Goal: Complete application form

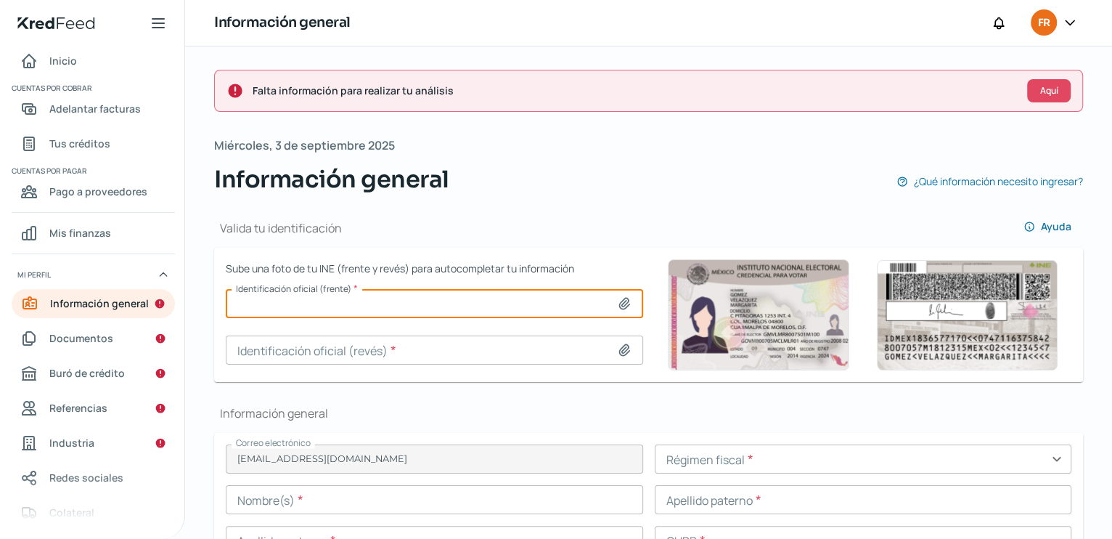
scroll to position [150, 0]
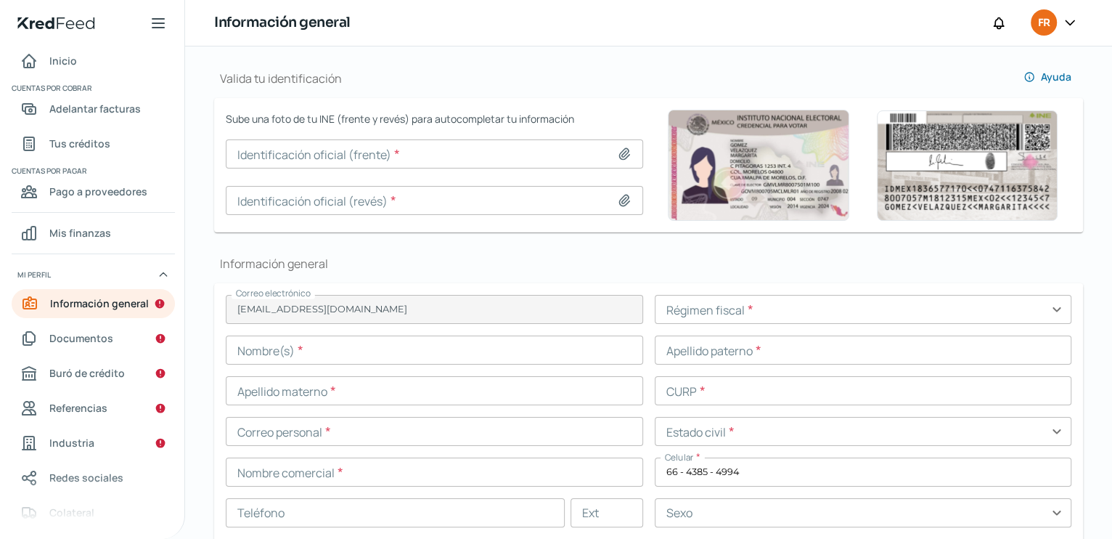
click at [624, 153] on icon at bounding box center [624, 154] width 15 height 15
click at [622, 152] on icon at bounding box center [624, 154] width 15 height 15
click at [759, 155] on img at bounding box center [758, 165] width 181 height 111
click at [768, 309] on input "text" at bounding box center [863, 309] width 417 height 29
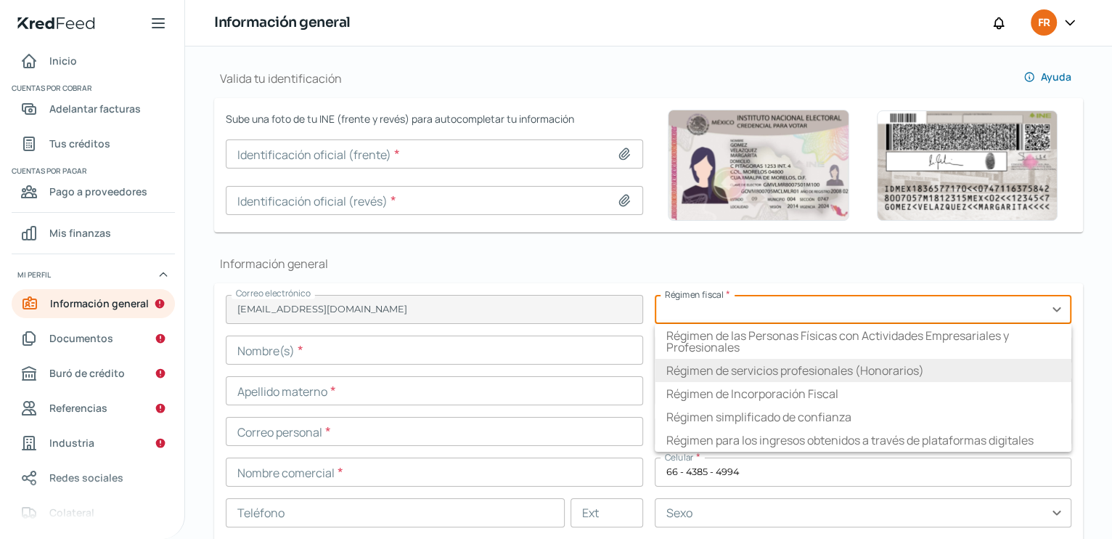
scroll to position [222, 0]
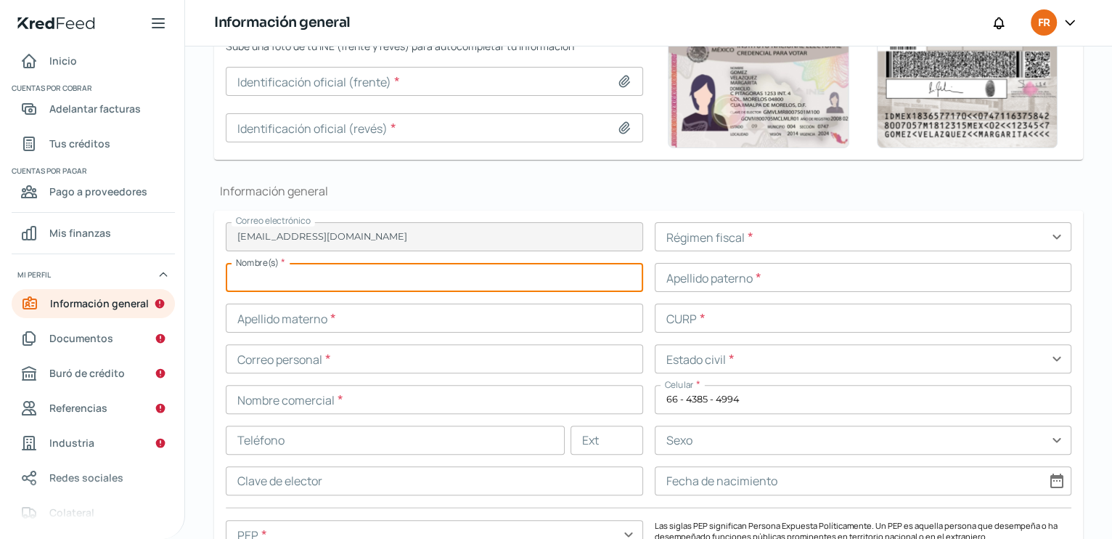
click at [394, 267] on input "text" at bounding box center [434, 277] width 417 height 29
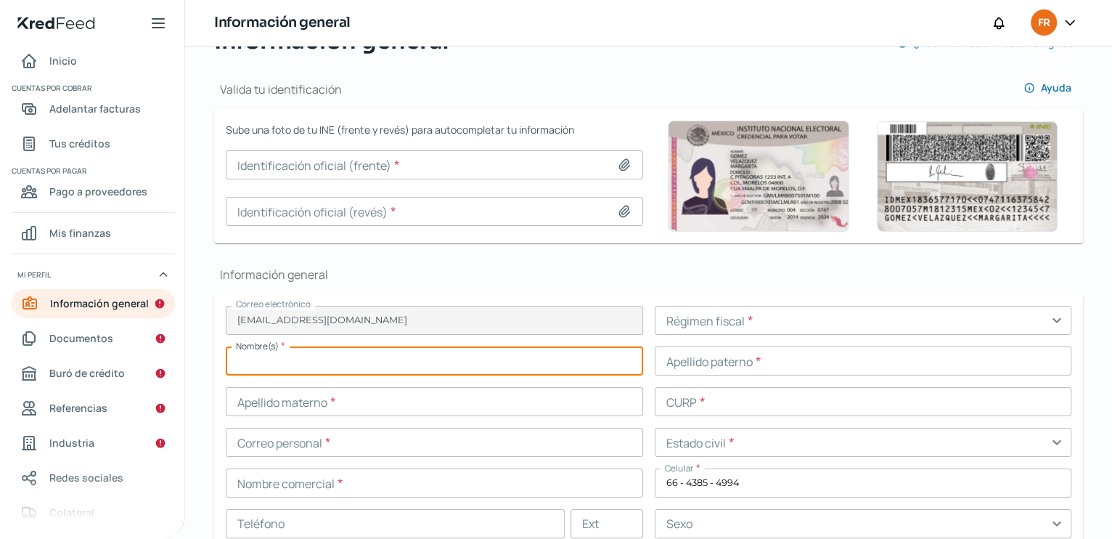
scroll to position [141, 0]
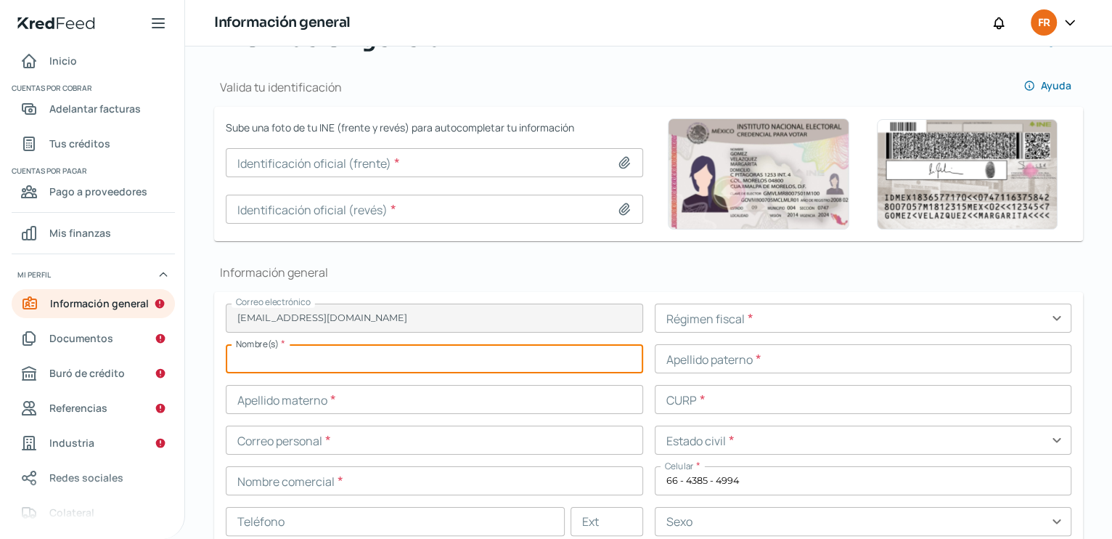
click at [404, 427] on input "text" at bounding box center [434, 439] width 417 height 29
click at [253, 363] on input "text" at bounding box center [434, 358] width 417 height 29
type input "D"
type input "[PERSON_NAME] [PERSON_NAME]"
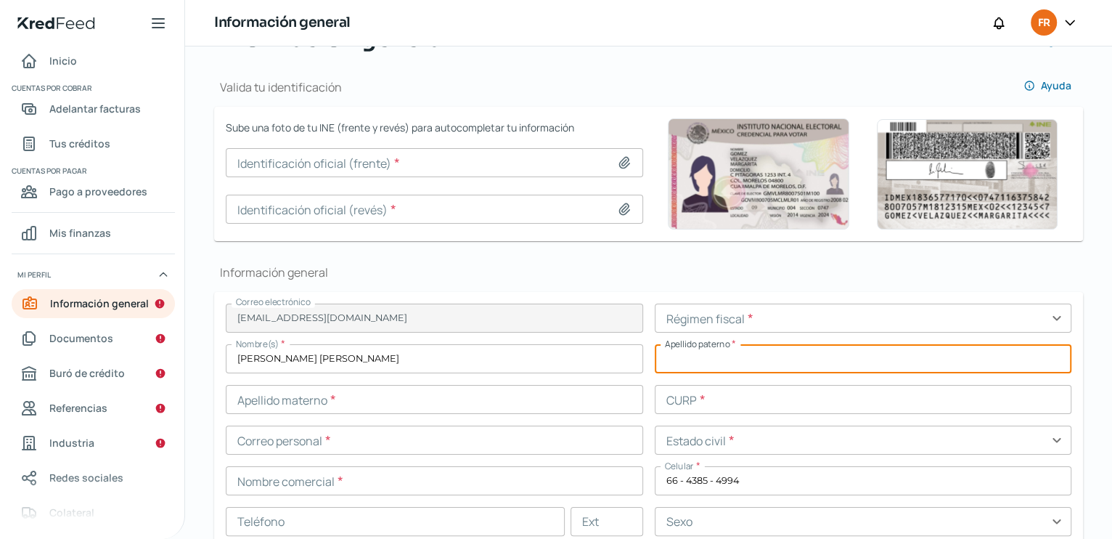
click at [688, 361] on input "text" at bounding box center [863, 358] width 417 height 29
type input "[PERSON_NAME]"
click at [243, 400] on input "text" at bounding box center [434, 399] width 417 height 29
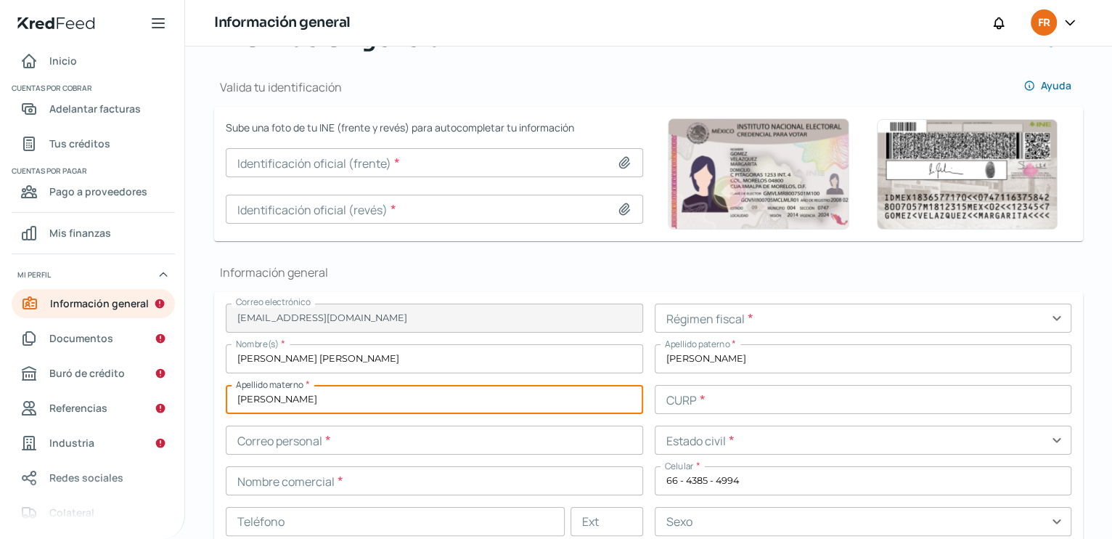
type input "[PERSON_NAME]"
click at [710, 404] on input "text" at bounding box center [863, 399] width 417 height 29
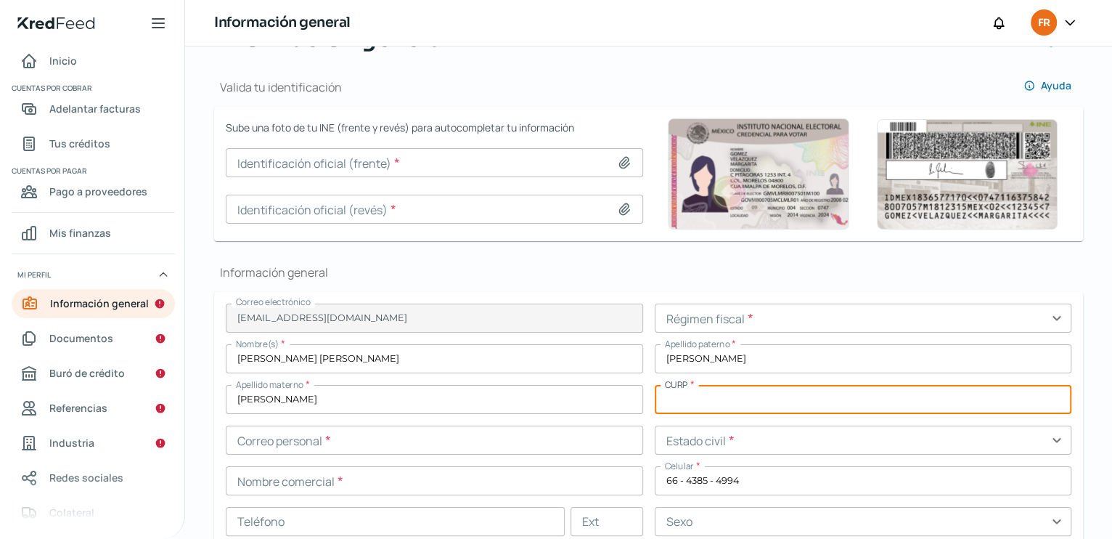
click at [669, 398] on input "text" at bounding box center [863, 399] width 417 height 29
paste input "FIRF960721MSRGMR02"
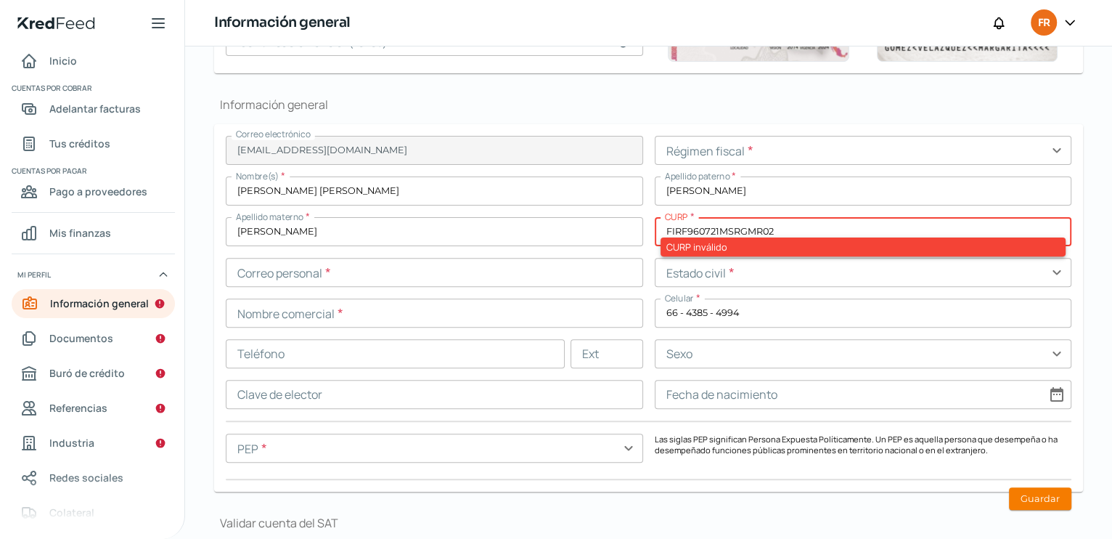
scroll to position [314, 0]
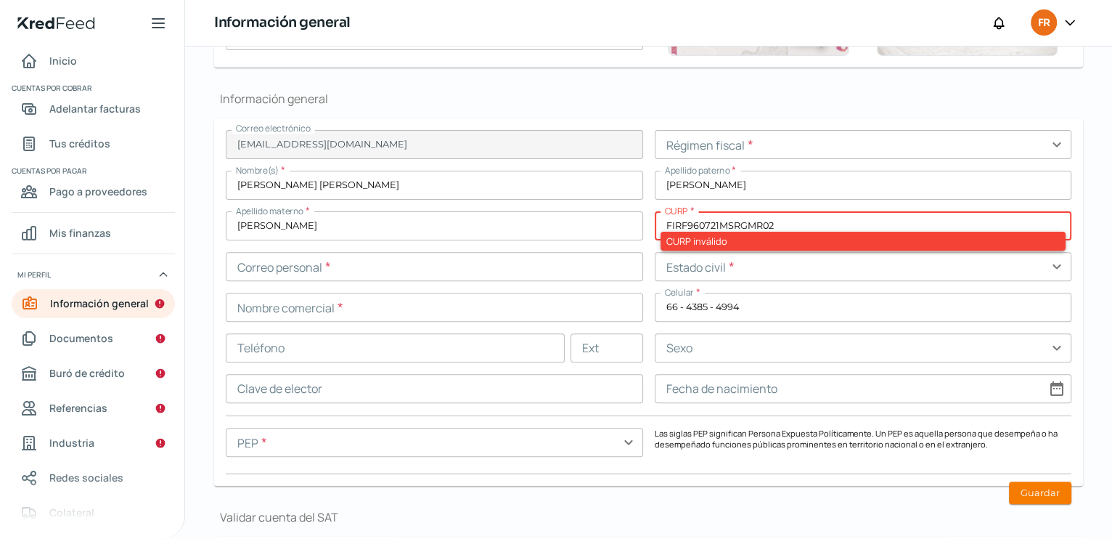
click at [782, 219] on input "FIRF960721MSRGMR02" at bounding box center [863, 225] width 417 height 29
click at [666, 226] on input "FIRF960721MSRGMR02" at bounding box center [863, 225] width 417 height 29
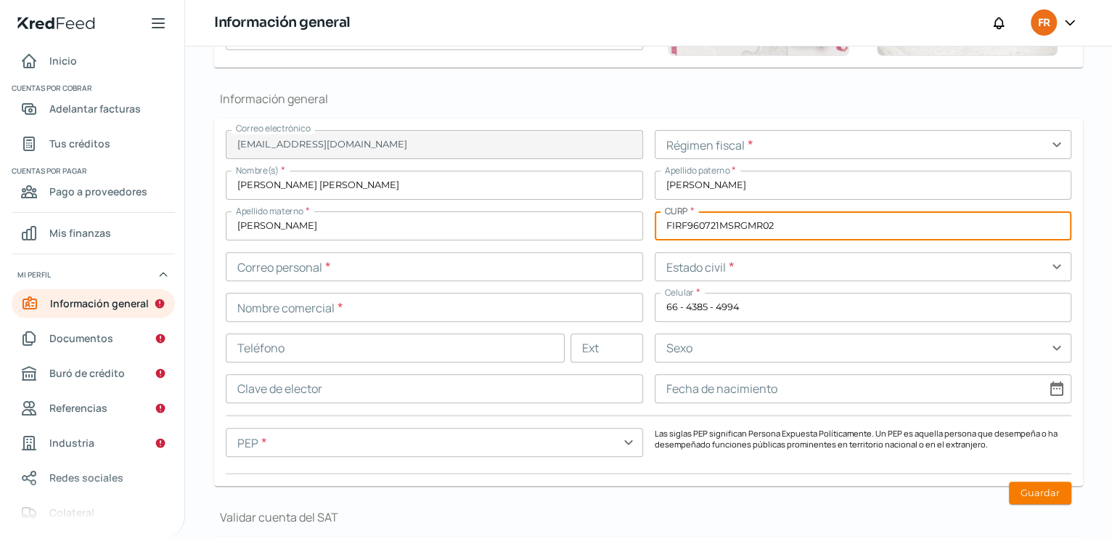
click at [781, 222] on input "FIRF960721MSRGMR02" at bounding box center [863, 225] width 417 height 29
type input "FIRF960721MSRGMR02"
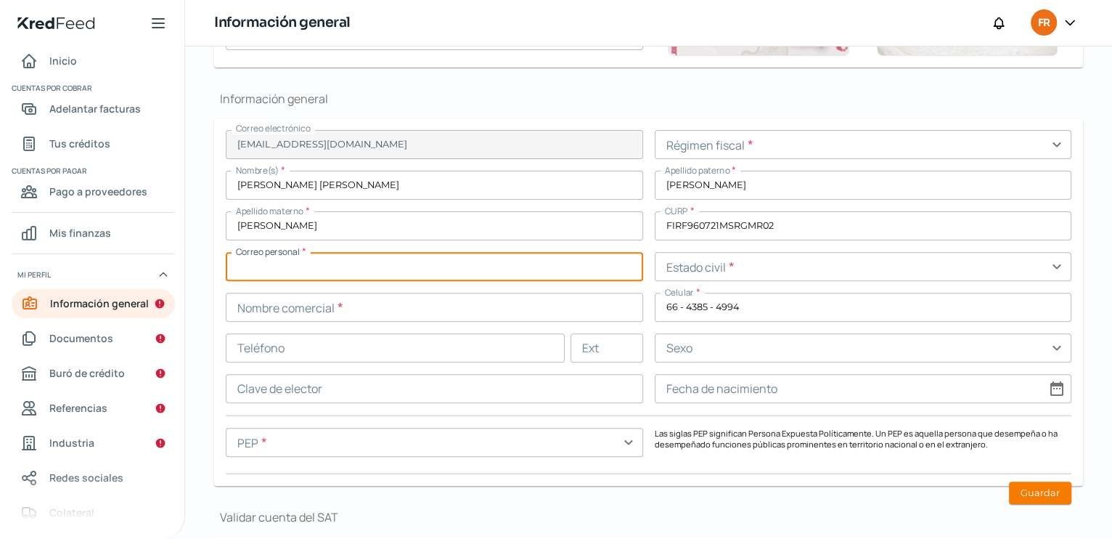
click at [342, 269] on input "text" at bounding box center [434, 266] width 417 height 29
type input "[EMAIL_ADDRESS][DOMAIN_NAME]"
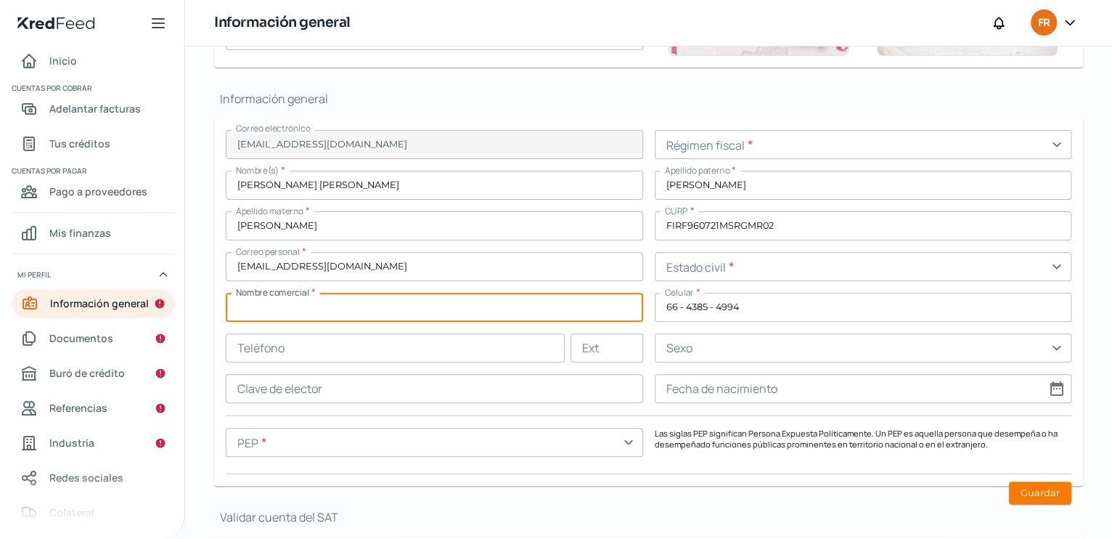
click at [292, 314] on input "text" at bounding box center [434, 307] width 417 height 29
click at [897, 276] on input "text" at bounding box center [863, 266] width 417 height 29
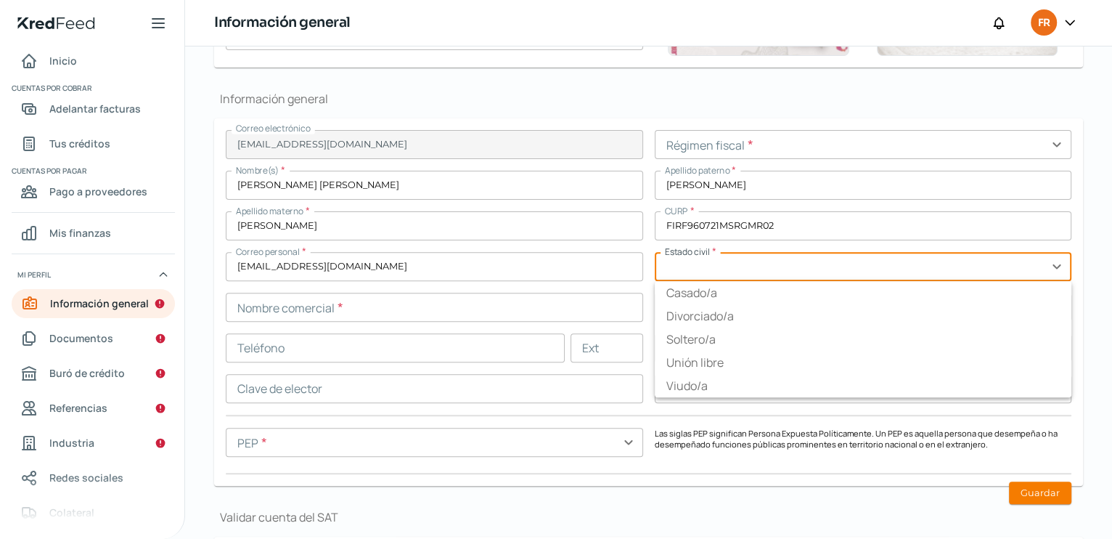
click at [666, 271] on input "text" at bounding box center [863, 266] width 417 height 29
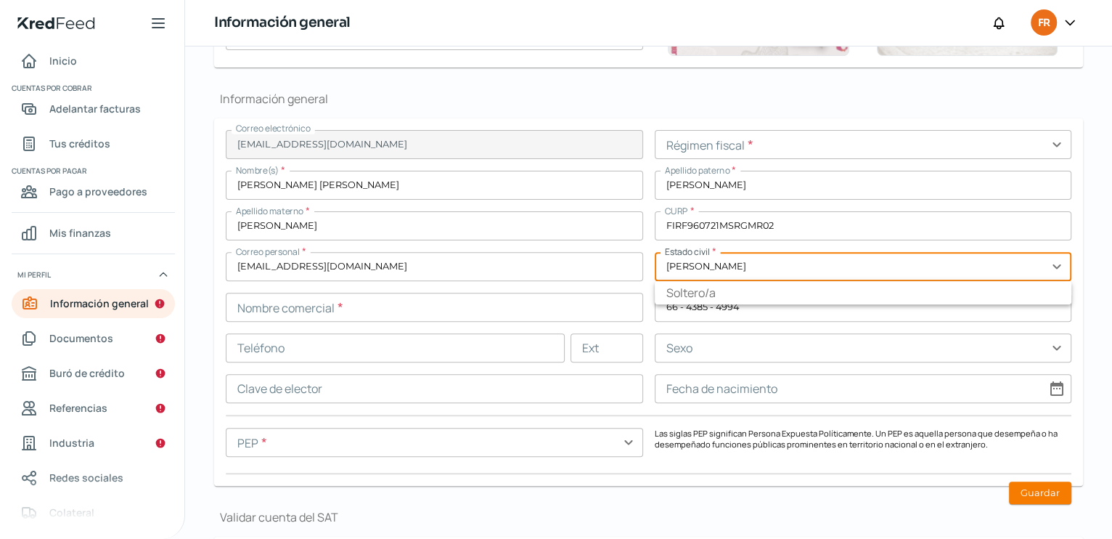
type input "soltera"
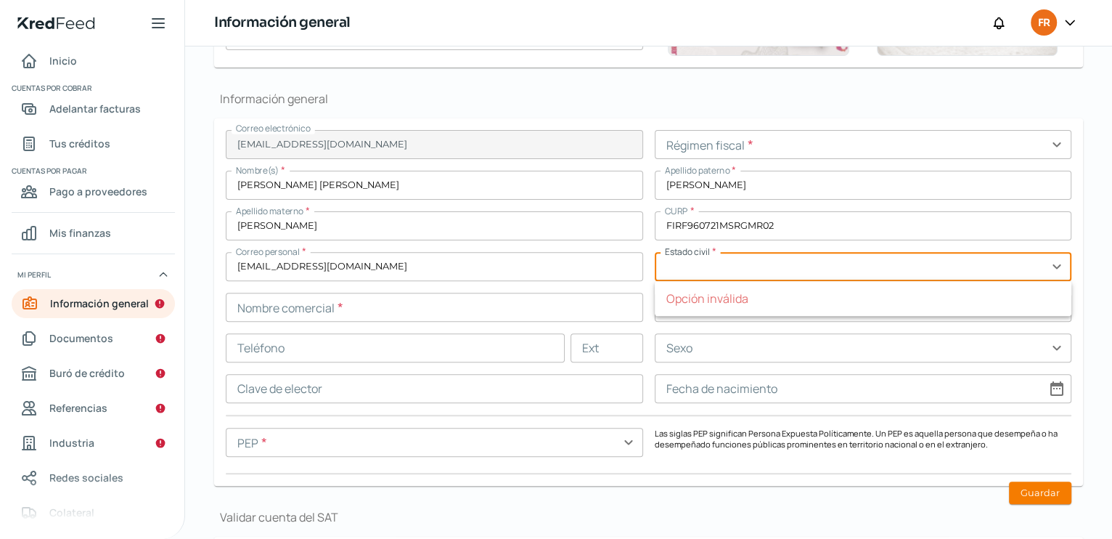
click at [483, 446] on input "text" at bounding box center [434, 442] width 417 height 29
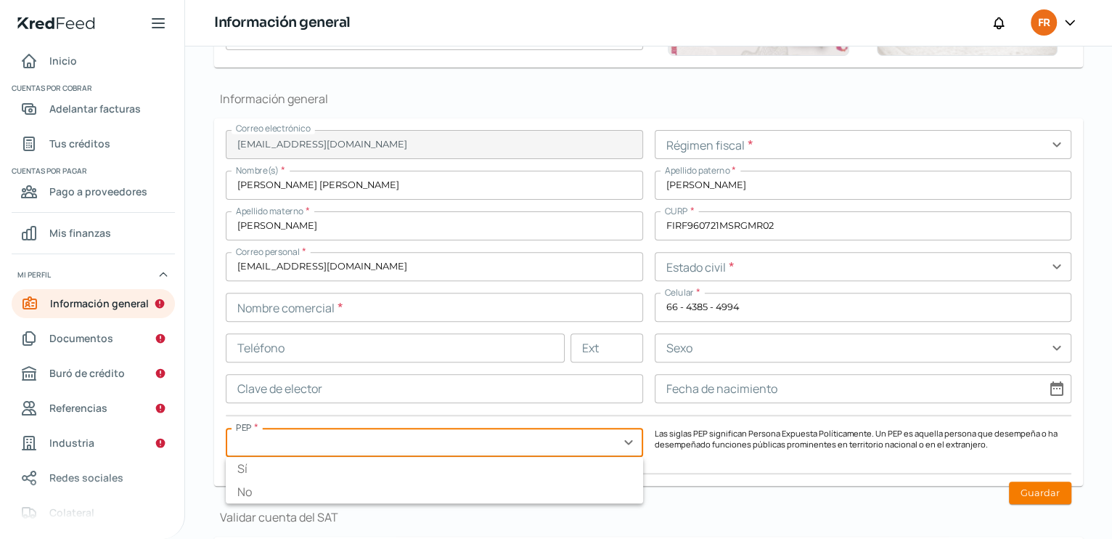
click at [1053, 262] on input "text" at bounding box center [863, 266] width 417 height 29
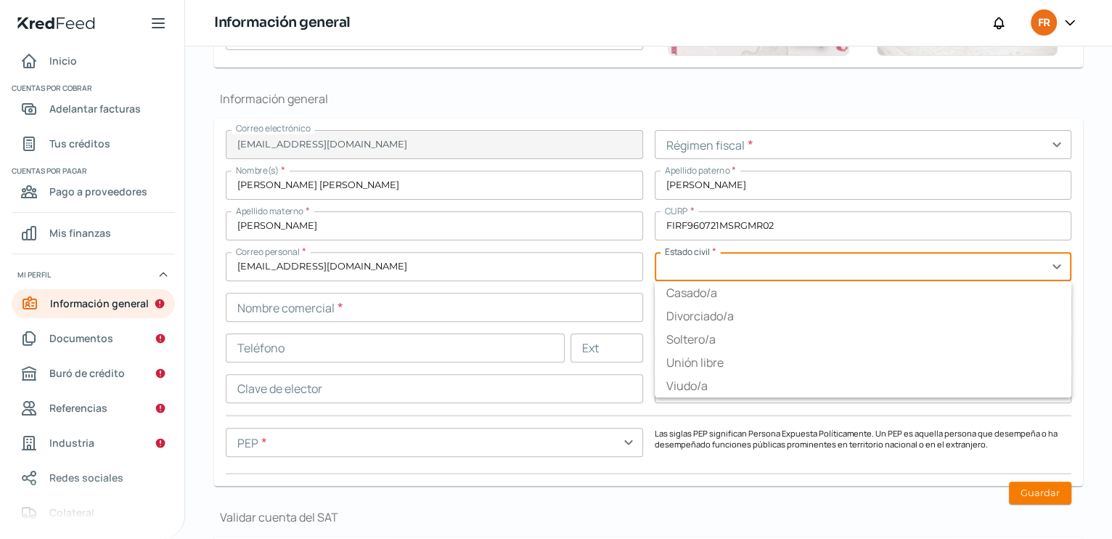
type input "[GEOGRAPHIC_DATA][US_STATE] No"
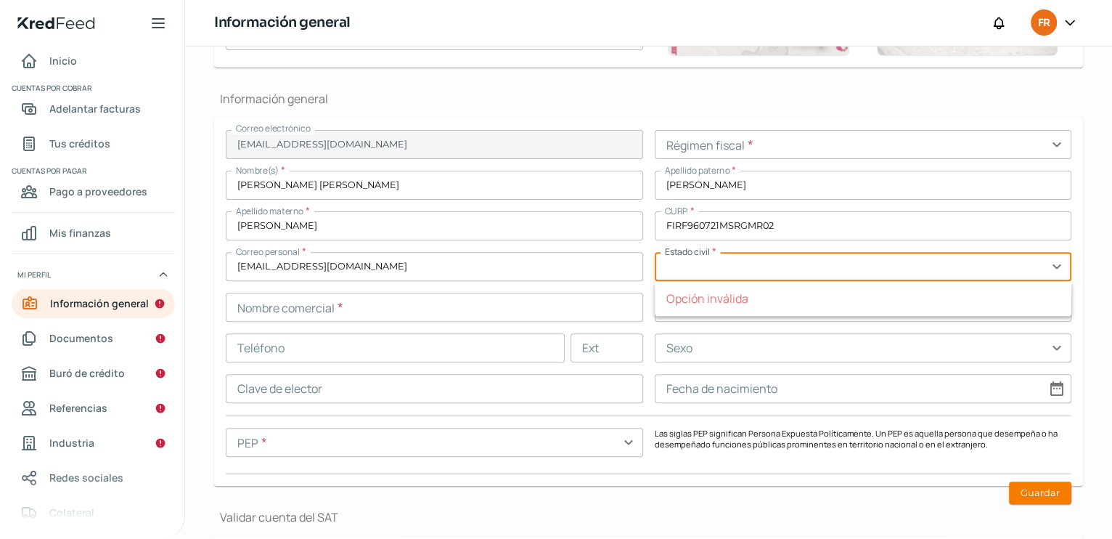
click at [523, 317] on input "text" at bounding box center [434, 307] width 417 height 29
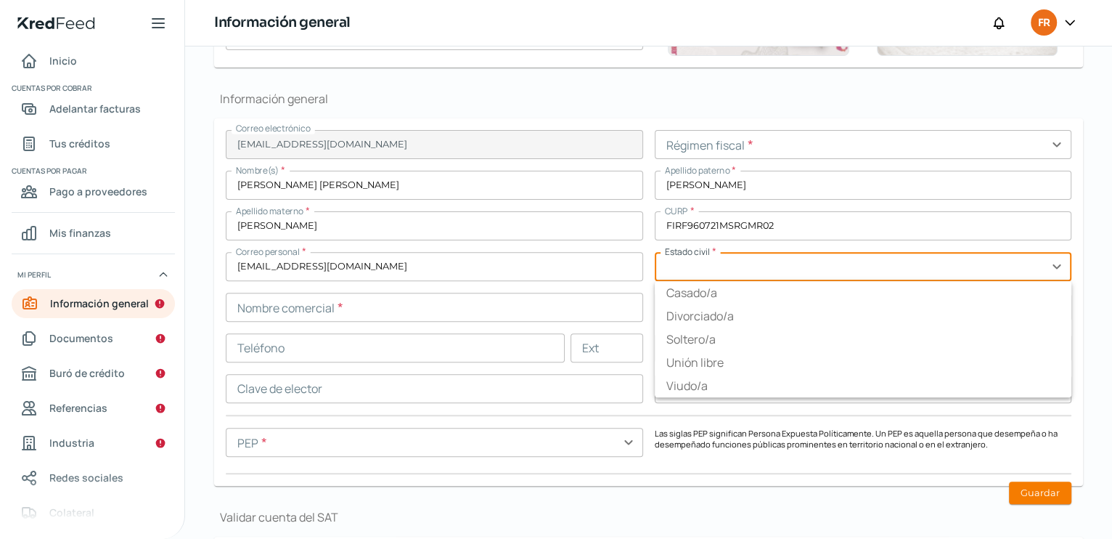
click at [677, 274] on input "text" at bounding box center [863, 266] width 417 height 29
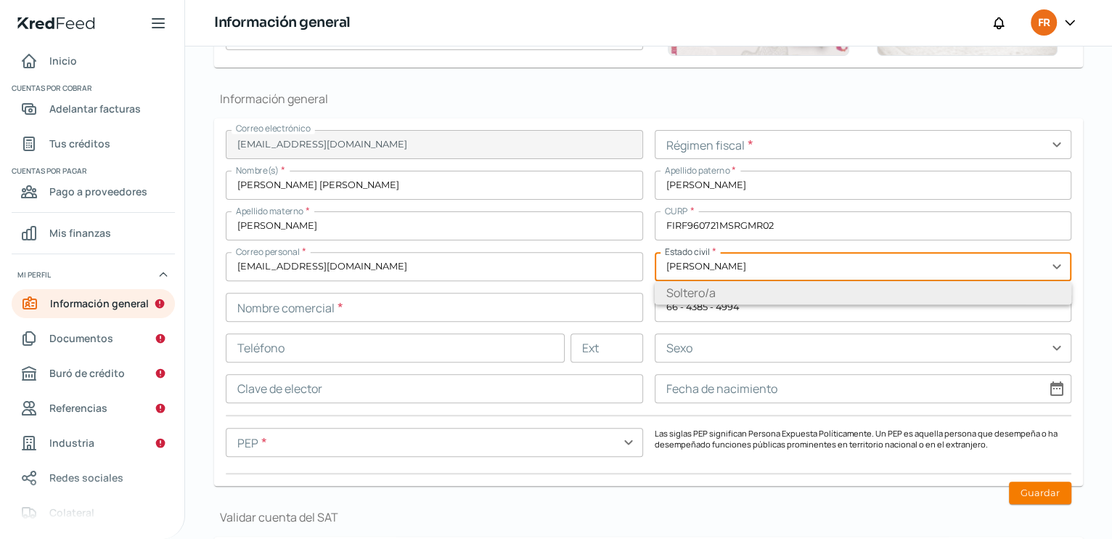
click at [678, 290] on ul "Soltero/a" at bounding box center [863, 292] width 417 height 23
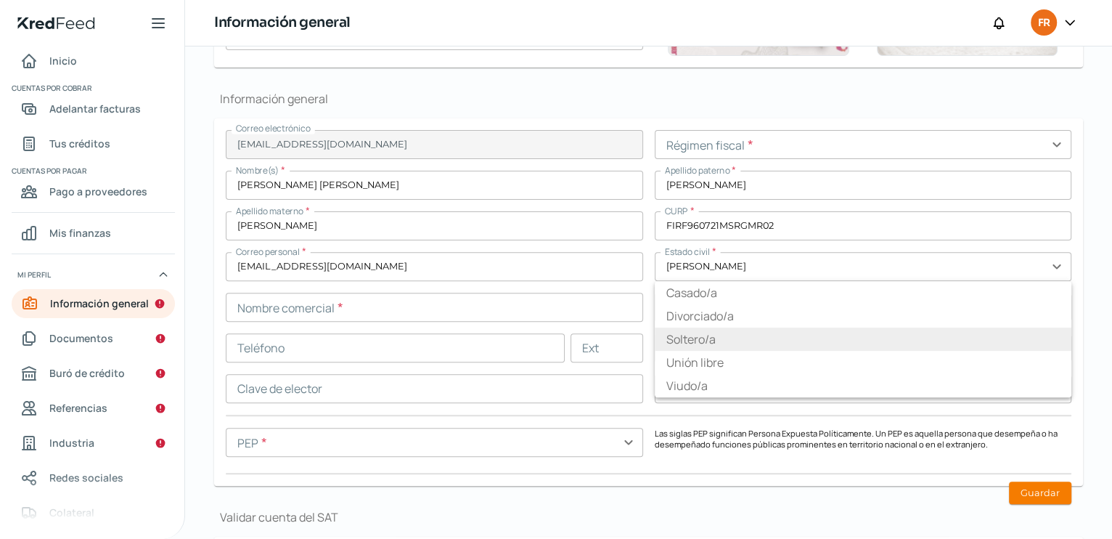
click at [680, 339] on li "Soltero/a" at bounding box center [863, 338] width 417 height 23
type input "Soltero/a"
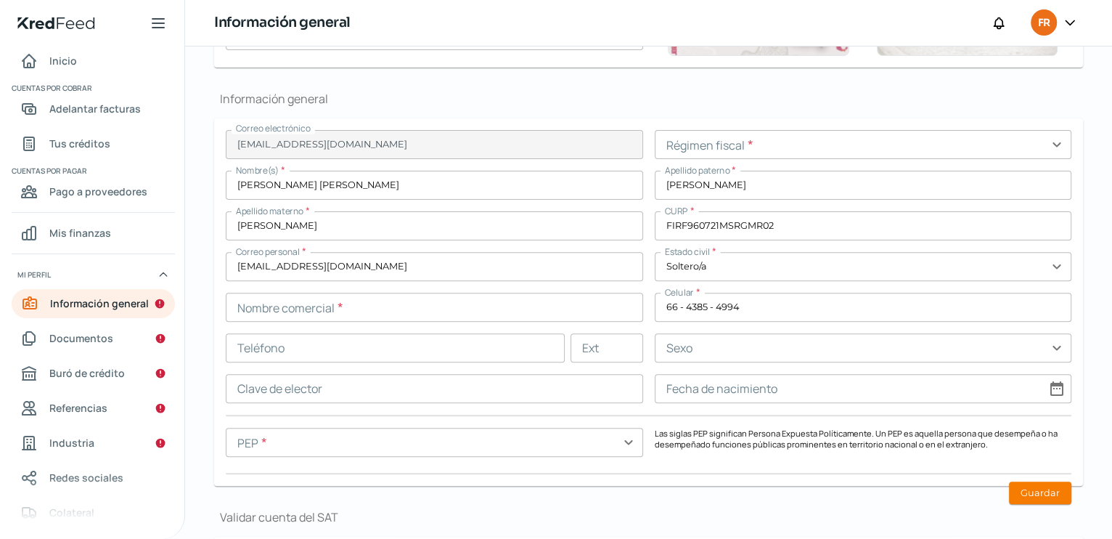
click at [335, 309] on input "text" at bounding box center [434, 307] width 417 height 29
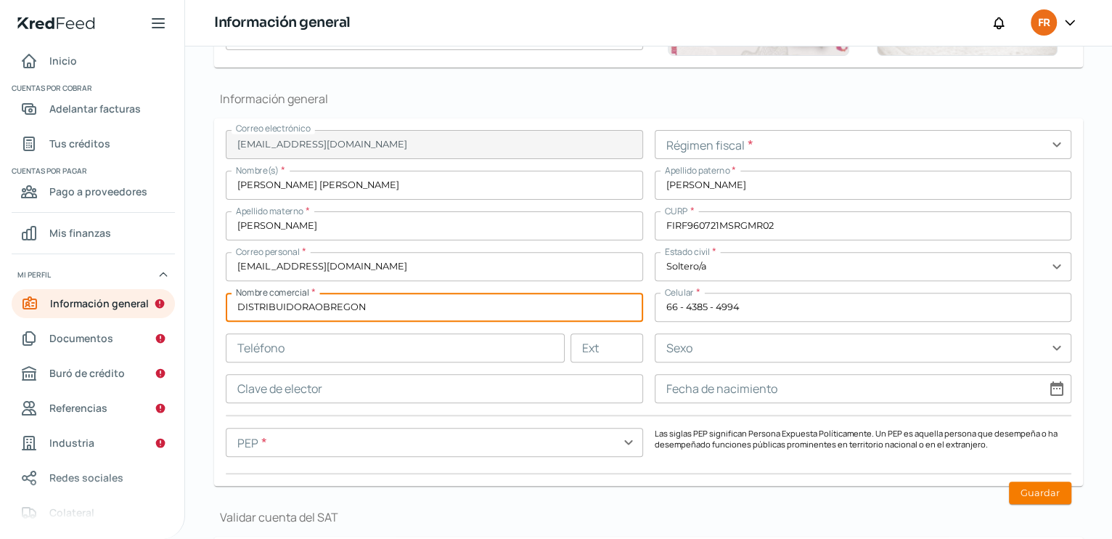
click at [314, 307] on input "DISTRIBUIDORAOBREGON" at bounding box center [434, 307] width 417 height 29
type input "DISTRIBUIDORA [PERSON_NAME]"
click at [279, 350] on input "text" at bounding box center [395, 347] width 339 height 29
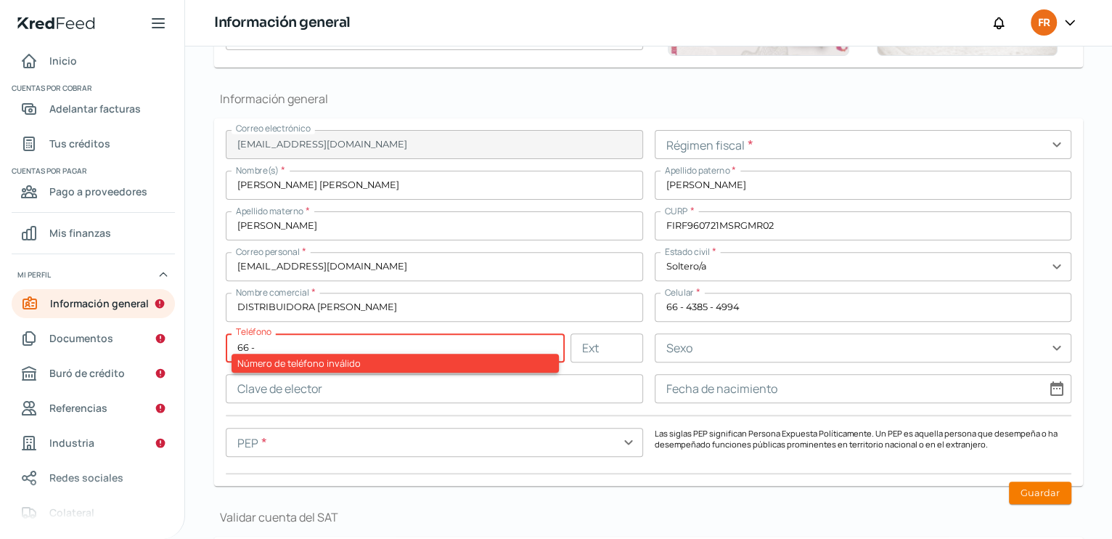
type input "6"
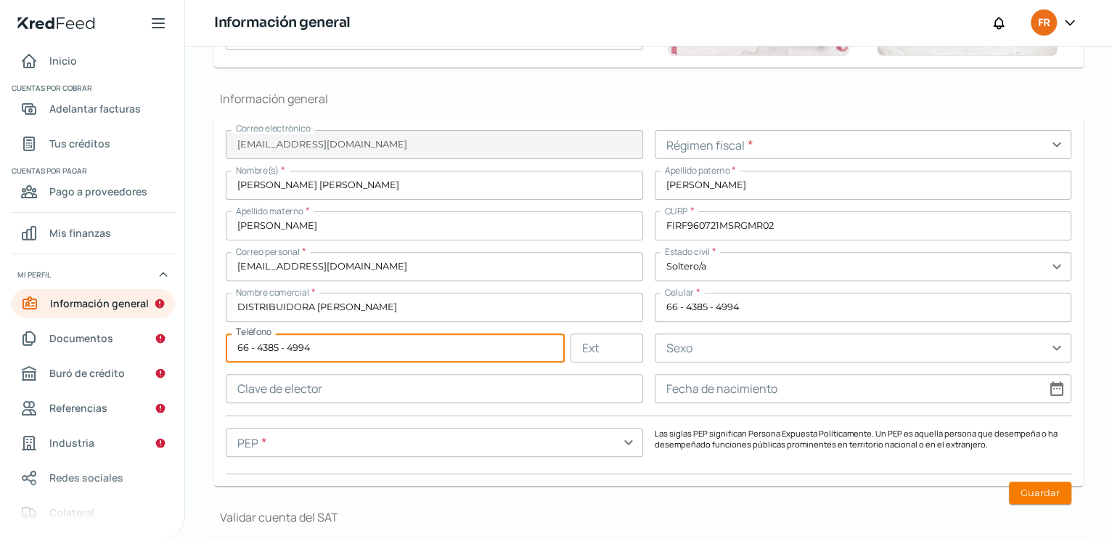
type input "66 - 4385 - 4994"
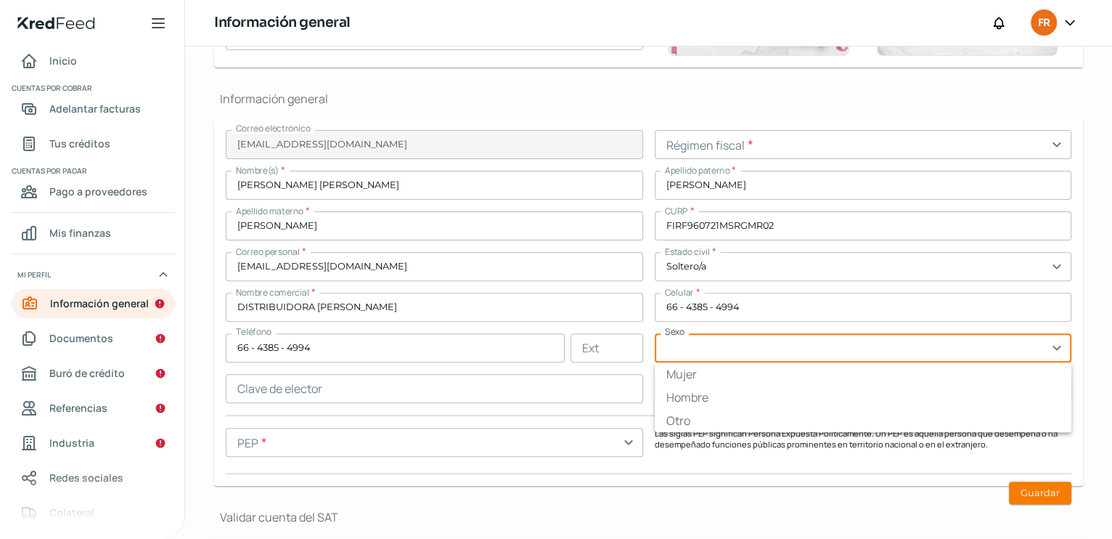
click at [761, 346] on input "text" at bounding box center [863, 347] width 417 height 29
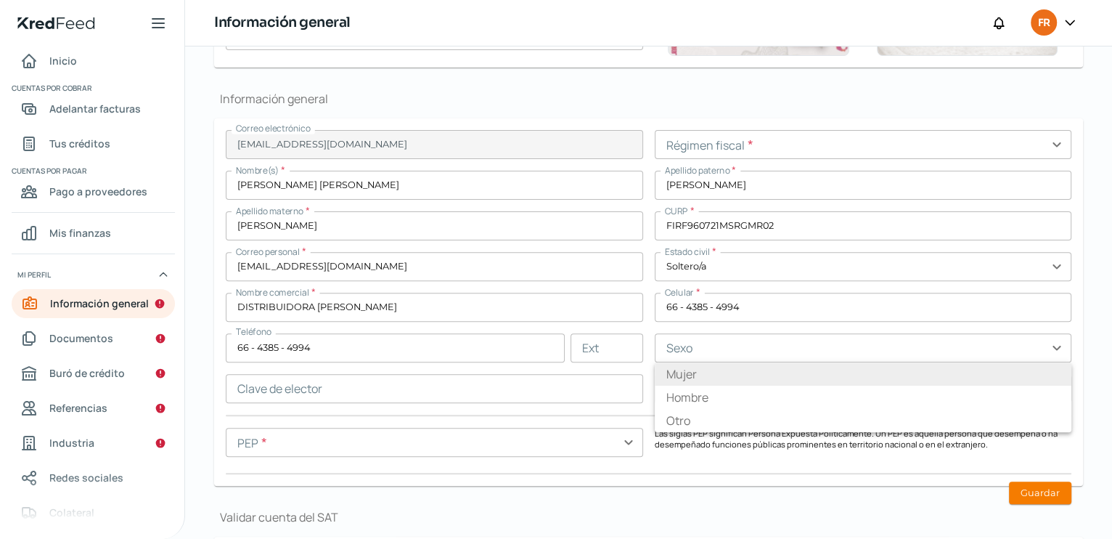
click at [692, 374] on li "Mujer" at bounding box center [863, 373] width 417 height 23
type input "Mujer"
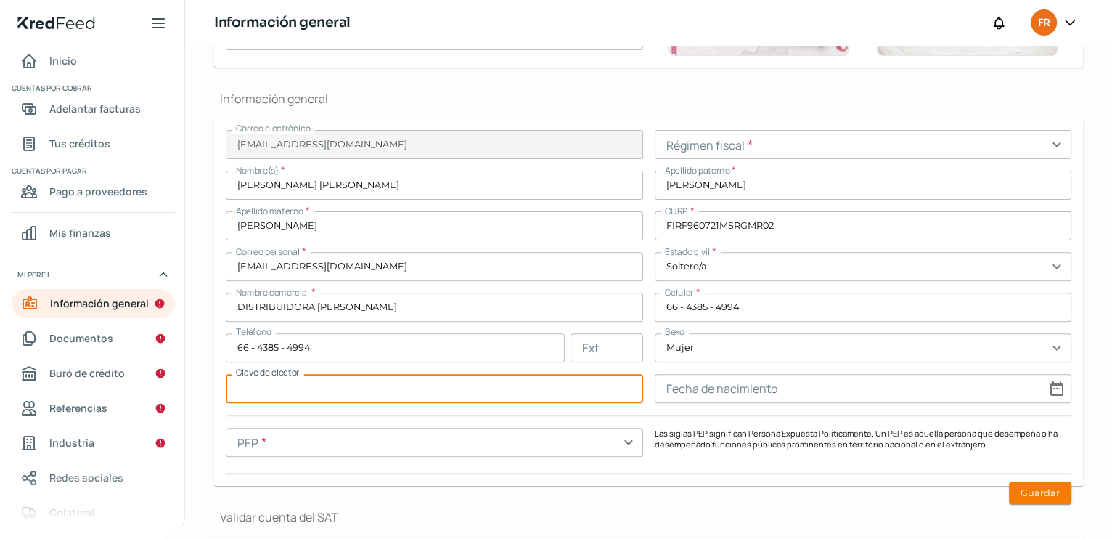
click at [294, 392] on input "text" at bounding box center [434, 388] width 417 height 29
click at [251, 391] on input "text" at bounding box center [434, 388] width 417 height 29
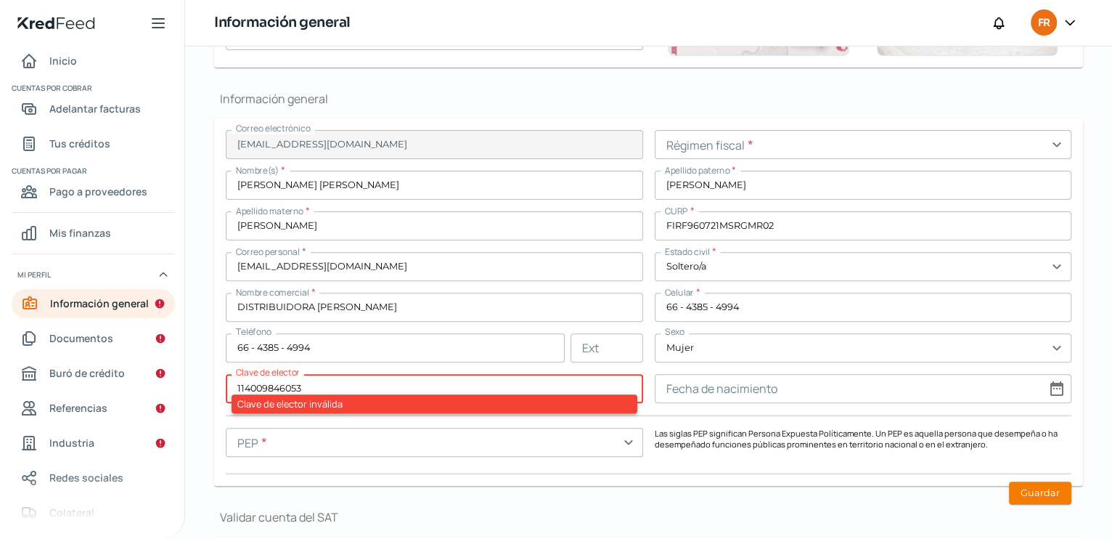
click at [301, 385] on input "114009846053" at bounding box center [434, 388] width 417 height 29
click at [326, 386] on input "1140098460536" at bounding box center [434, 388] width 417 height 29
type input "1140098460536"
click at [236, 388] on input "1140098460536" at bounding box center [434, 388] width 417 height 29
click at [311, 383] on input "1140098460536" at bounding box center [434, 388] width 417 height 29
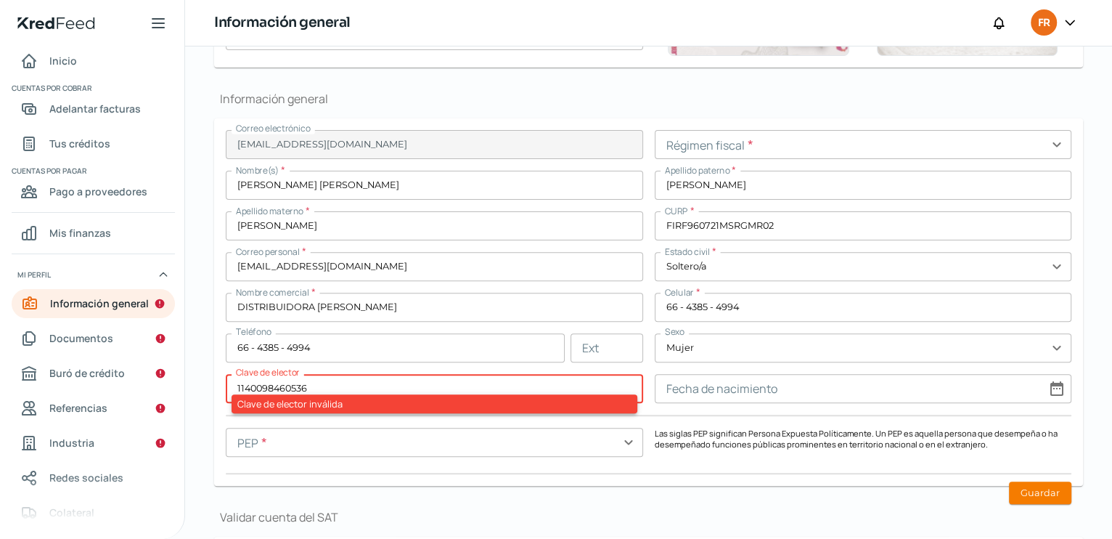
click at [438, 437] on input "text" at bounding box center [434, 442] width 417 height 29
drag, startPoint x: 326, startPoint y: 385, endPoint x: 126, endPoint y: 377, distance: 200.5
click at [126, 377] on div "Inicio | KredFeed Inicio Cuentas por cobrar Adelantar facturas Tus créditos Cue…" at bounding box center [556, 269] width 1112 height 539
type input "1140098460536"
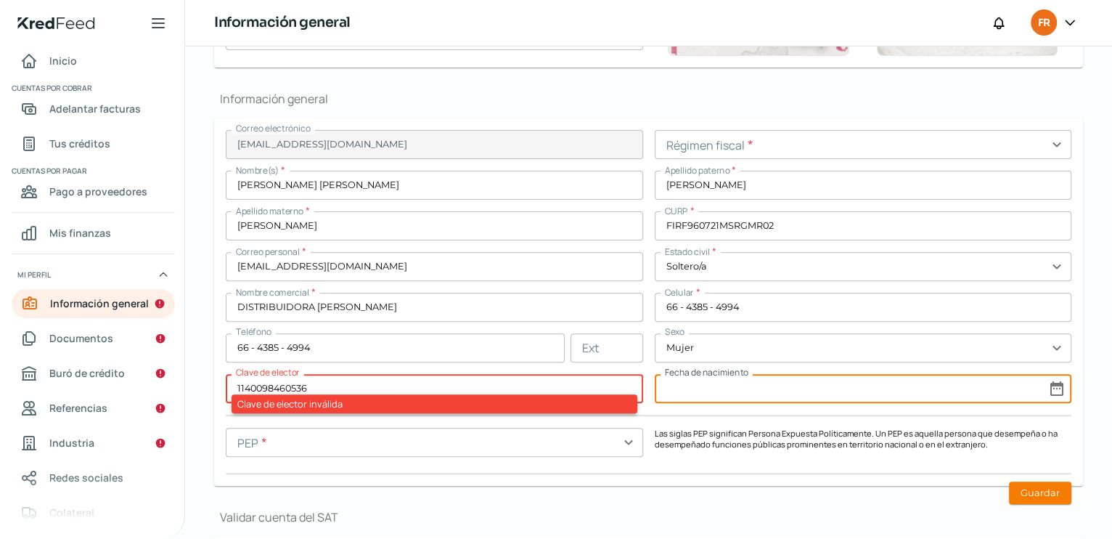
click at [710, 392] on input at bounding box center [863, 388] width 417 height 29
select select "8"
select select "2025"
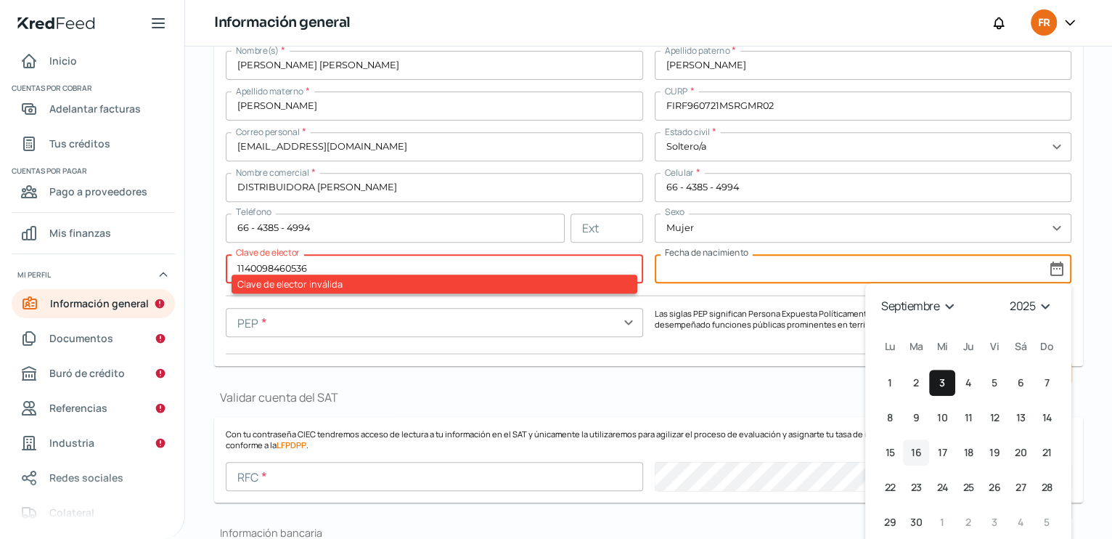
scroll to position [460, 0]
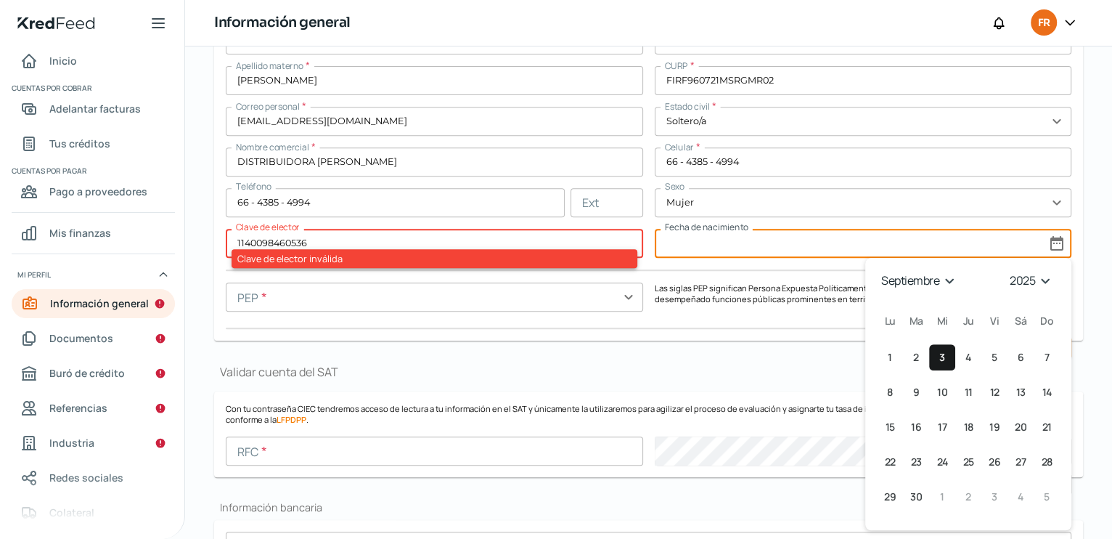
click at [669, 242] on input at bounding box center [863, 243] width 417 height 29
select select "8"
select select "2025"
click at [669, 242] on input at bounding box center [863, 243] width 417 height 29
select select "8"
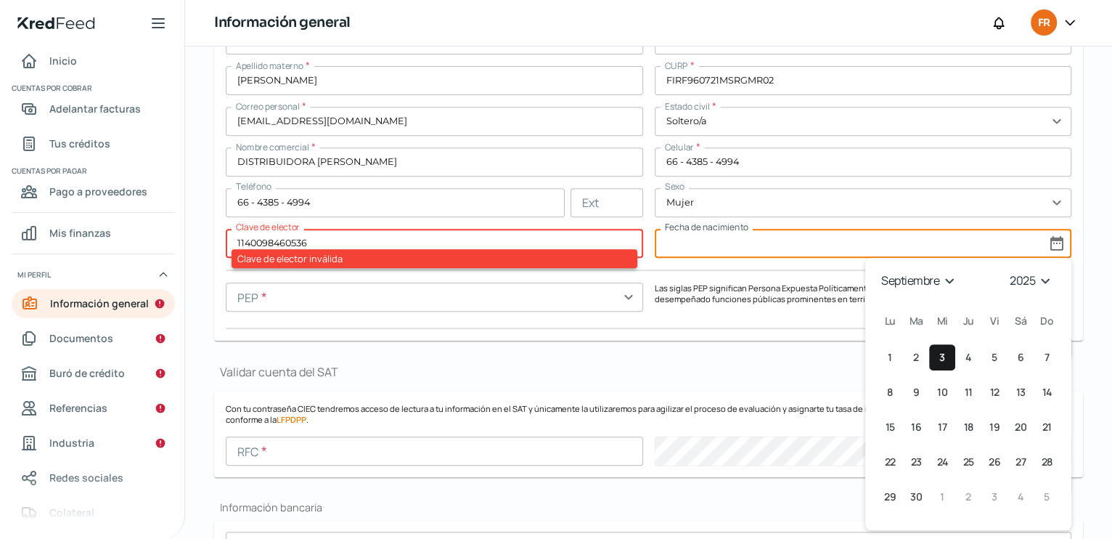
select select "2025"
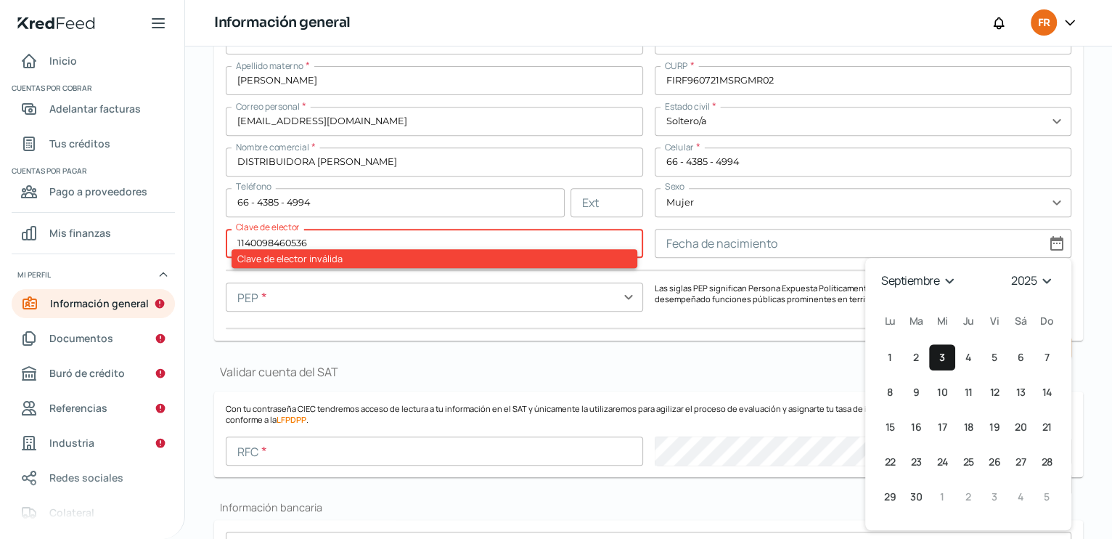
click at [1040, 279] on select "1925 1926 1927 1928 1929 1930 1931 1932 1933 1934 1935 1936 1937 1938 1939 1940…" at bounding box center [1034, 280] width 52 height 23
select select "1996"
click at [1008, 269] on select "1925 1926 1927 1928 1929 1930 1931 1932 1933 1934 1935 1936 1937 1938 1939 1940…" at bounding box center [1034, 280] width 52 height 23
click at [947, 280] on select "enero febrero marzo [PERSON_NAME] junio [PERSON_NAME] septiembre octubre noviem…" at bounding box center [919, 280] width 84 height 23
select select "6"
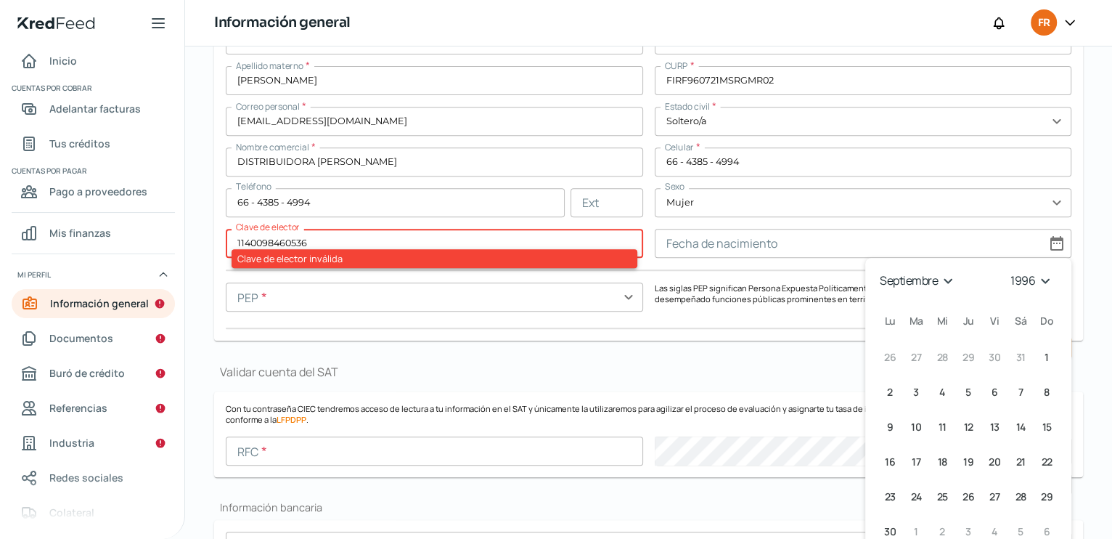
click at [877, 269] on select "enero febrero marzo [PERSON_NAME] junio [PERSON_NAME] septiembre octubre noviem…" at bounding box center [919, 280] width 84 height 23
click at [1042, 426] on span "21" at bounding box center [1046, 426] width 9 height 17
type input "[DATE]"
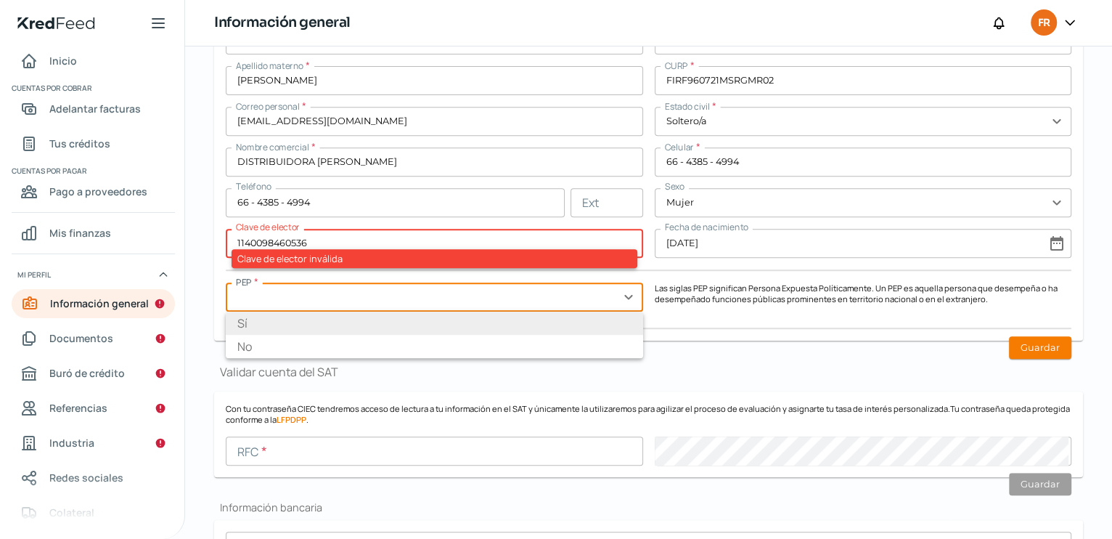
click at [260, 297] on input "text" at bounding box center [434, 296] width 417 height 29
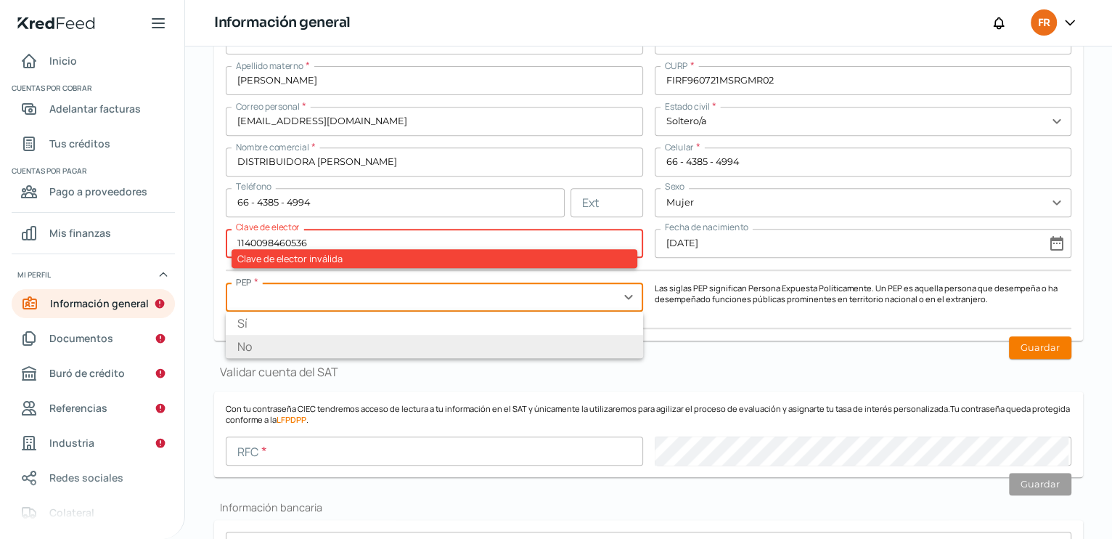
click at [256, 344] on li "No" at bounding box center [434, 346] width 417 height 23
type input "No"
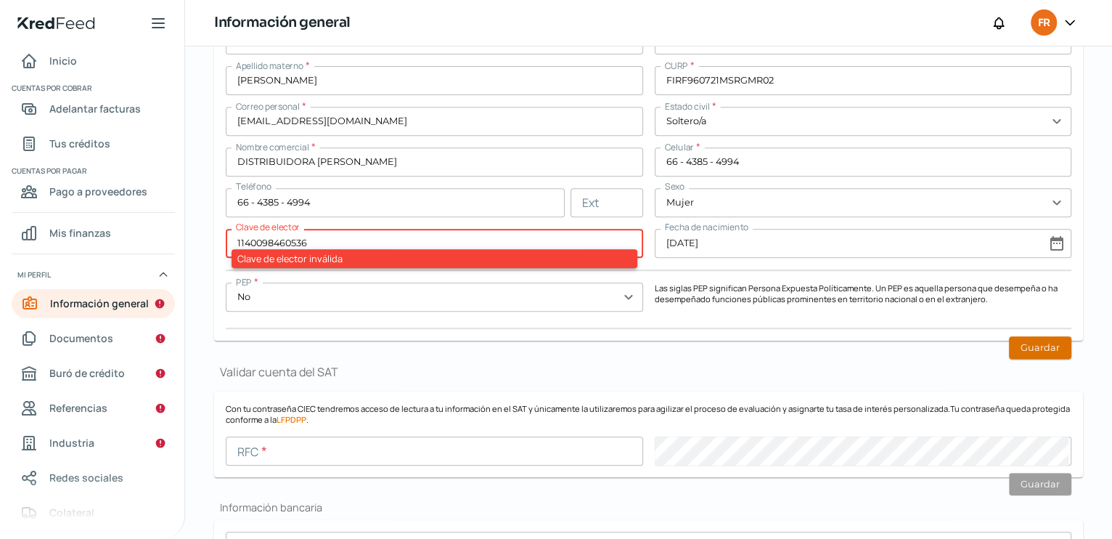
click at [1022, 348] on button "Guardar" at bounding box center [1040, 347] width 62 height 23
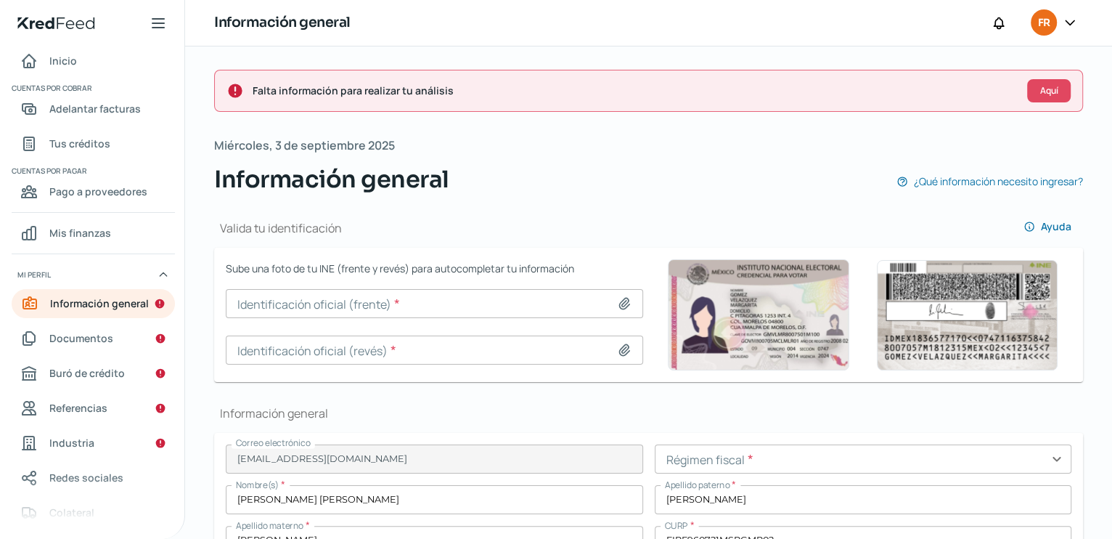
click at [619, 301] on icon at bounding box center [624, 303] width 10 height 11
type input "C:\fakepath\Screenshot_[PHONE_NUMBER]_144520_WhatsApp.jpg"
type input "Screenshot_[PHONE_NUMBER]_144520_WhatsApp.jpg"
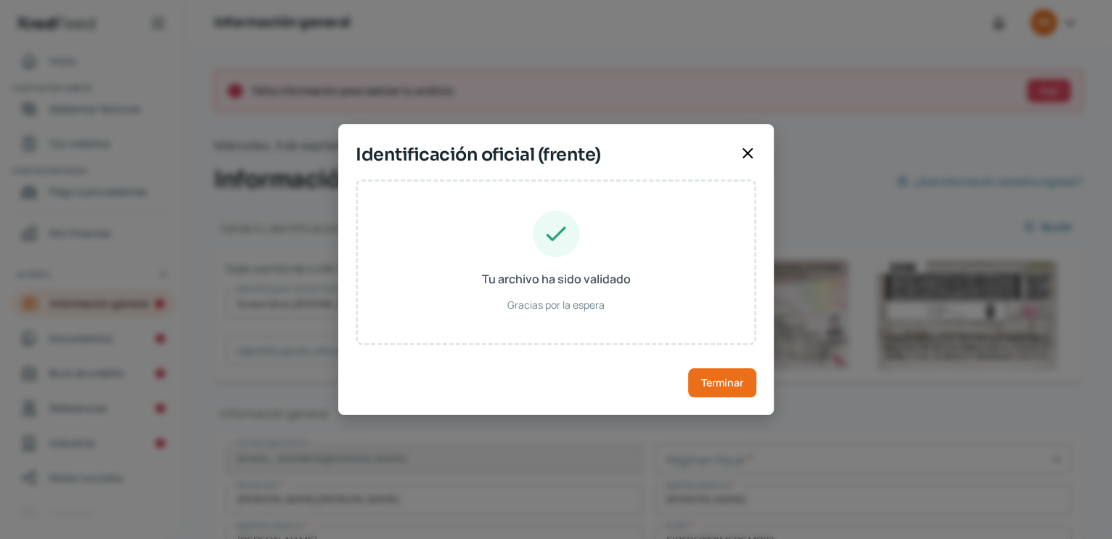
type input "FGRMFR96072126M500"
type input "[DATE]"
click at [721, 385] on span "Terminar" at bounding box center [722, 382] width 42 height 10
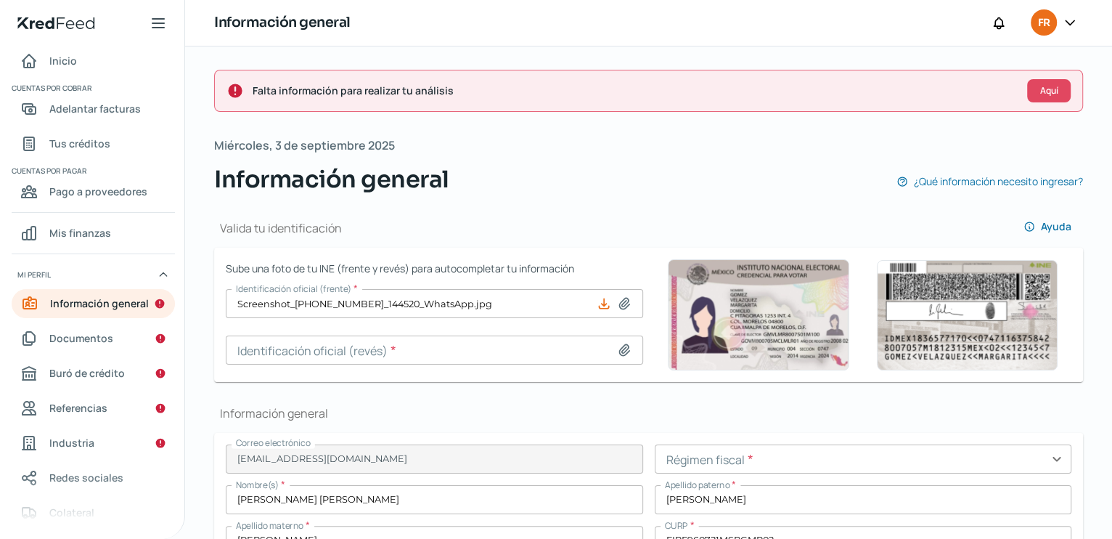
click at [621, 348] on icon at bounding box center [624, 349] width 10 height 11
type input "C:\fakepath\Screenshot_[PHONE_NUMBER]_144537_WhatsApp.jpg"
type input "Screenshot_[PHONE_NUMBER]_144537_WhatsApp.jpg"
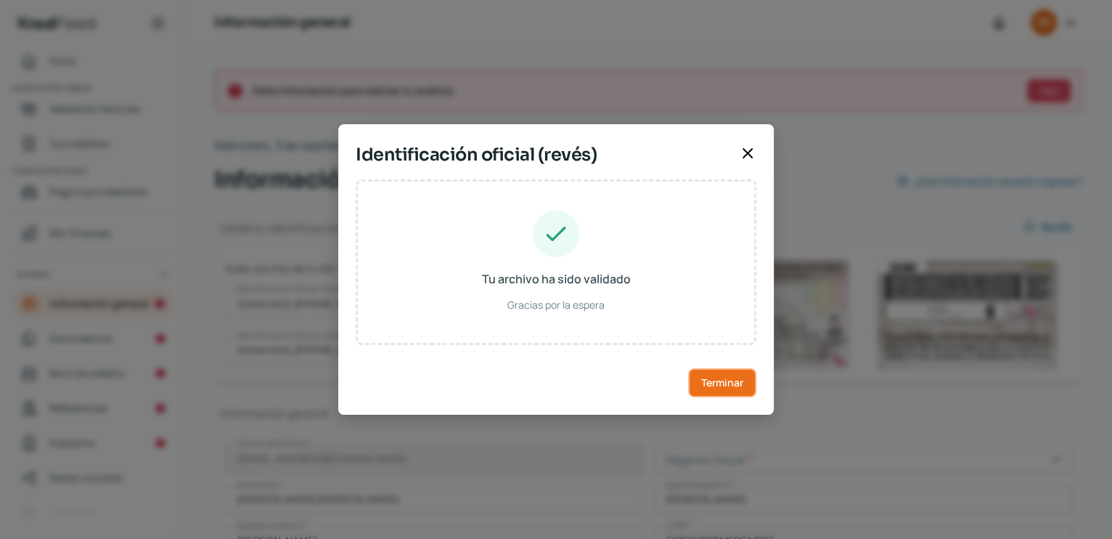
click at [720, 380] on span "Terminar" at bounding box center [722, 382] width 42 height 10
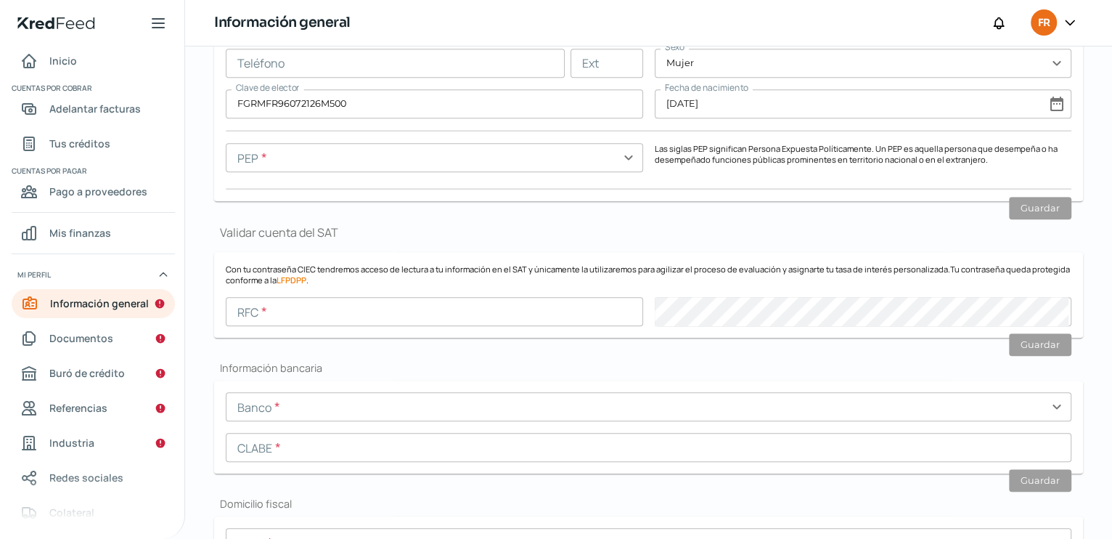
scroll to position [605, 0]
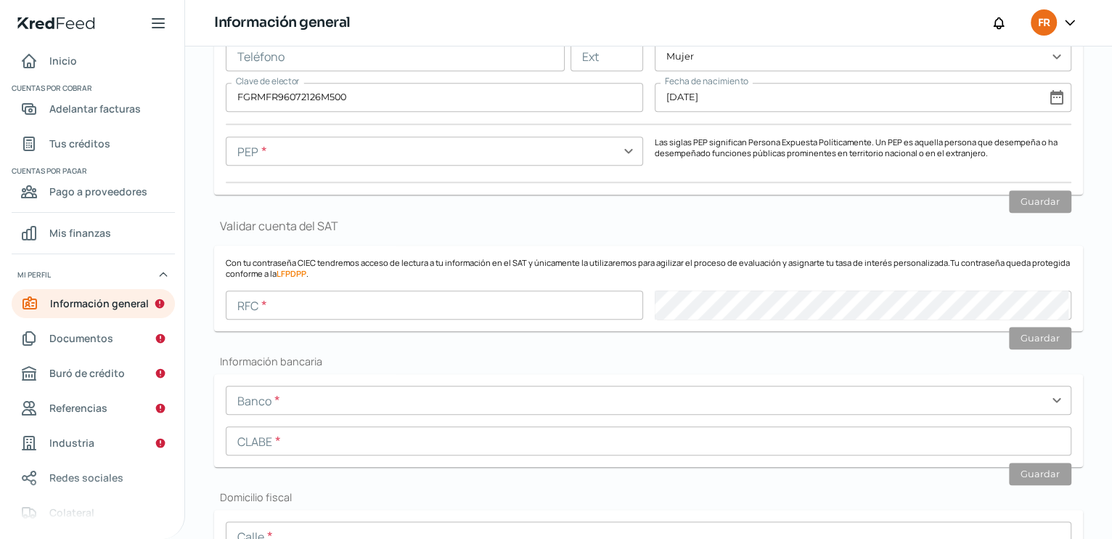
click at [259, 304] on input "text" at bounding box center [434, 304] width 417 height 29
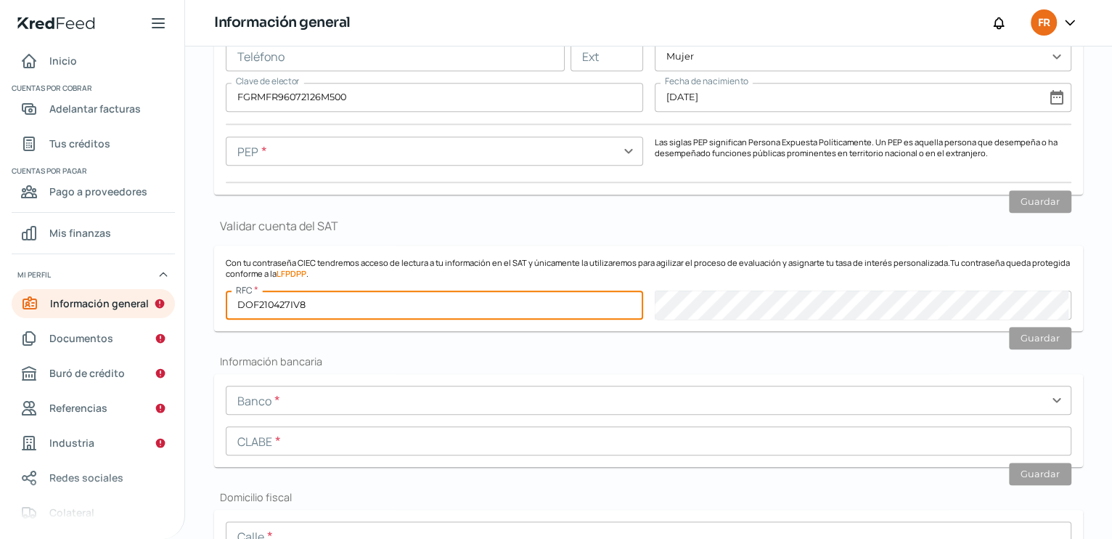
type input "DOF210427IV8"
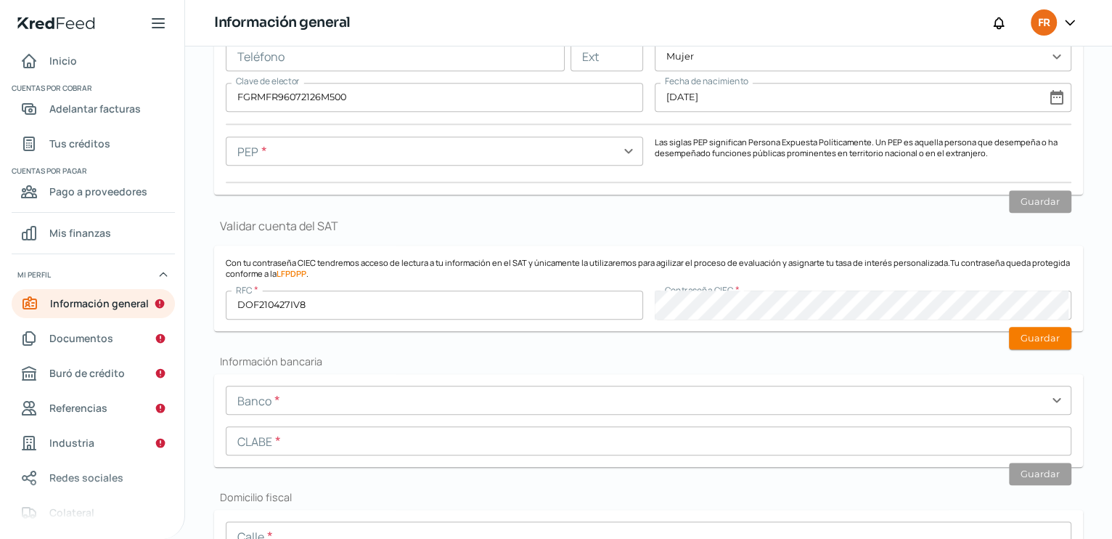
click at [868, 369] on div "Valida tu identificación Ayuda Sube una foto de tu INE (frente y revés) para au…" at bounding box center [648, 391] width 869 height 1601
click at [1044, 331] on button "Guardar" at bounding box center [1040, 338] width 62 height 23
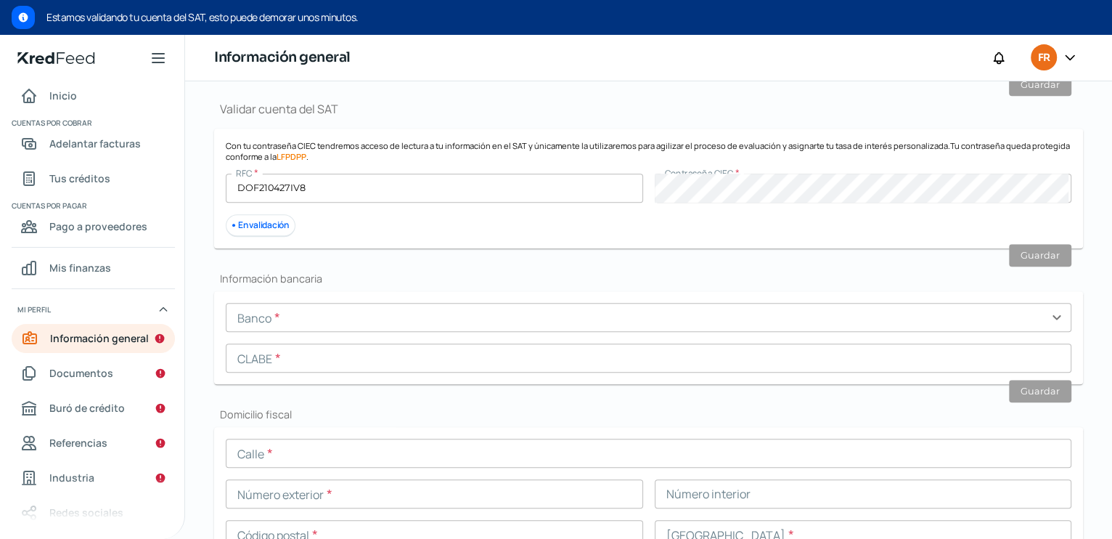
scroll to position [765, 0]
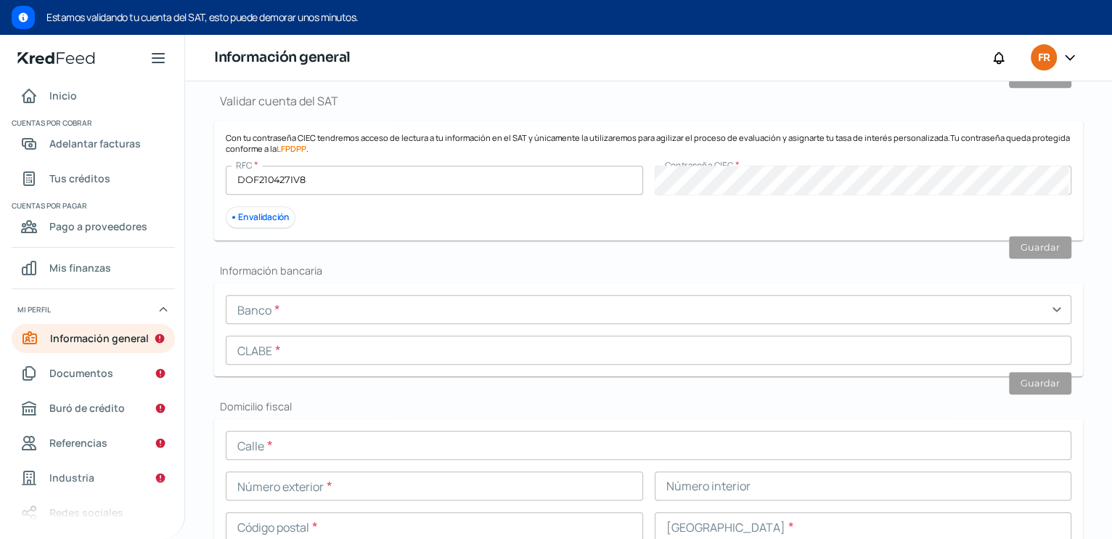
click at [1053, 306] on input "text" at bounding box center [649, 309] width 846 height 29
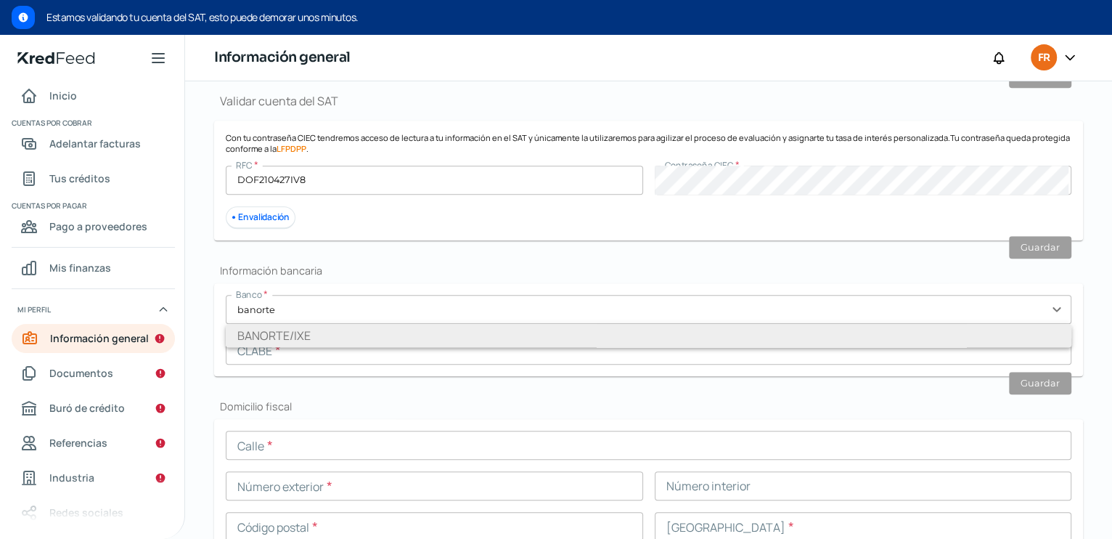
click at [314, 330] on li "BANORTE/IXE" at bounding box center [649, 335] width 846 height 23
type input "BANORTE/IXE"
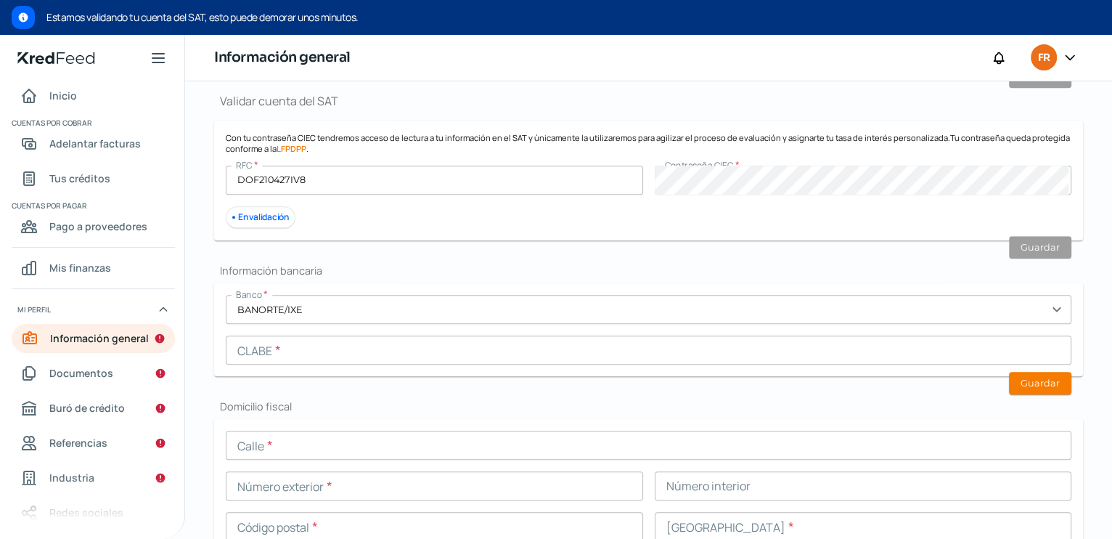
click at [295, 354] on input "text" at bounding box center [649, 349] width 846 height 29
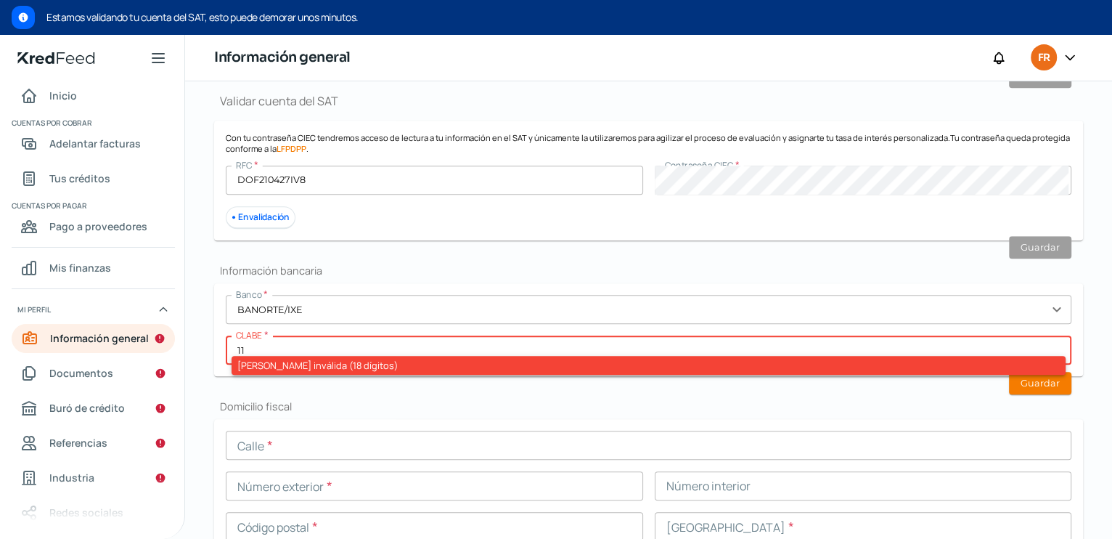
type input "1"
click at [544, 393] on div "Valida tu identificación Ayuda Sube una foto de tu INE (frente y revés) para au…" at bounding box center [648, 284] width 869 height 1636
click at [1042, 377] on button "Guardar" at bounding box center [1040, 383] width 62 height 23
click at [1038, 381] on button "Guardar" at bounding box center [1040, 383] width 62 height 23
click at [254, 346] on input "07202801534655331" at bounding box center [649, 349] width 846 height 29
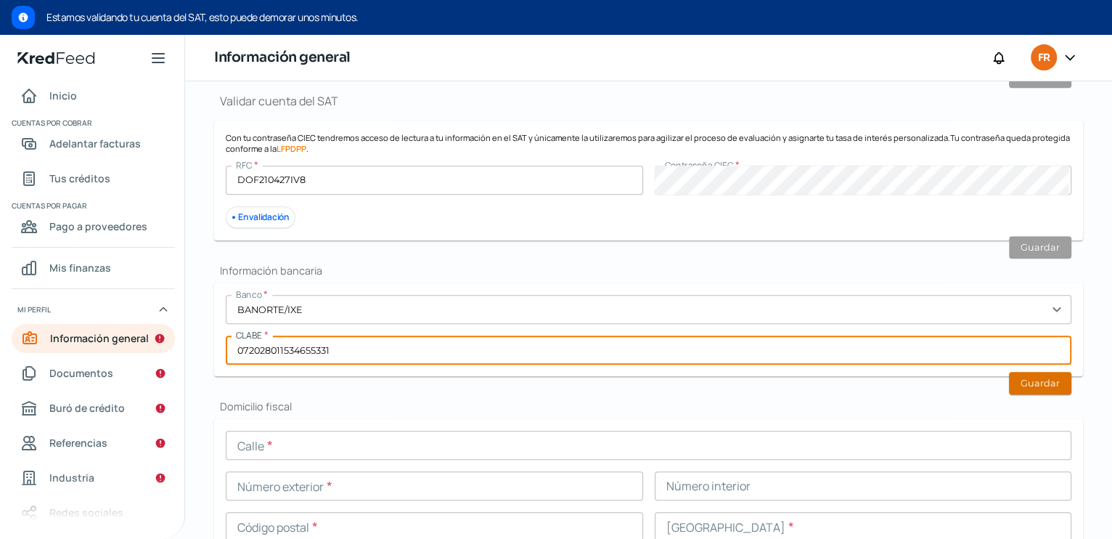
type input "072028011534655331"
click at [1027, 378] on button "Guardar" at bounding box center [1040, 383] width 62 height 23
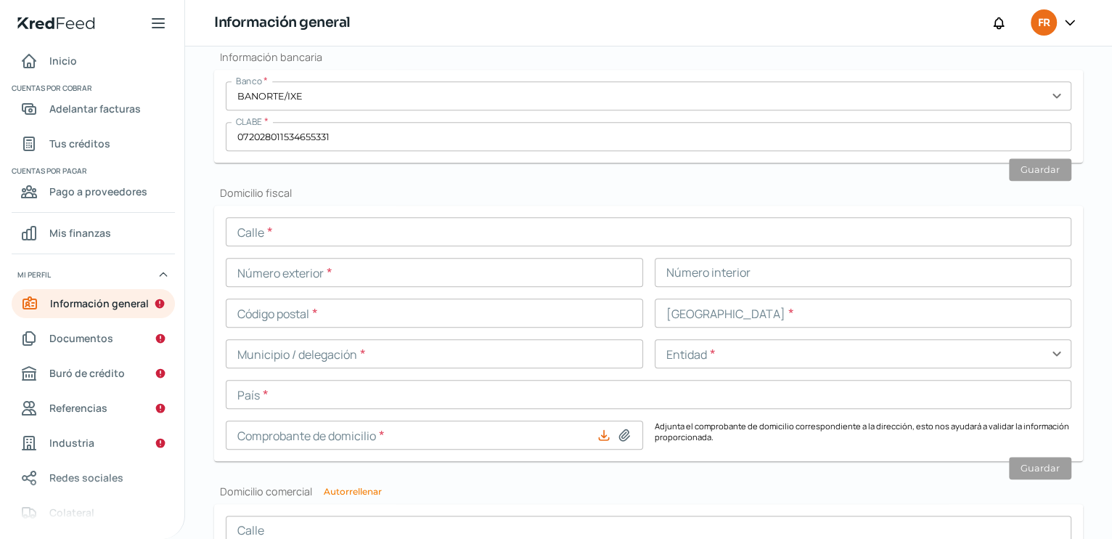
scroll to position [948, 0]
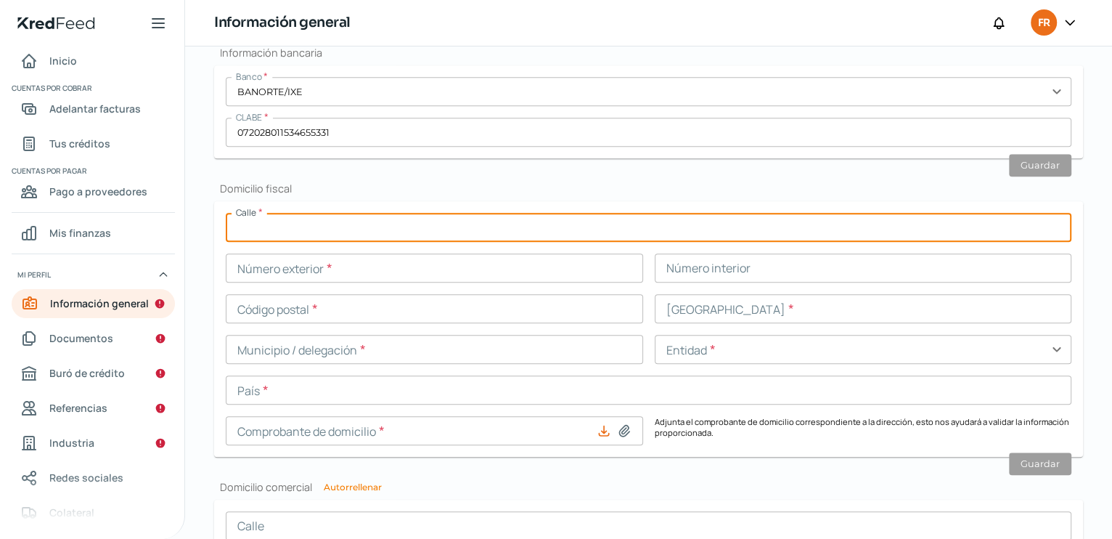
click at [278, 234] on input "text" at bounding box center [649, 227] width 846 height 29
type input "[PERSON_NAME][STREET_ADDRESS][PERSON_NAME]"
type input "22115"
type input "tijuana"
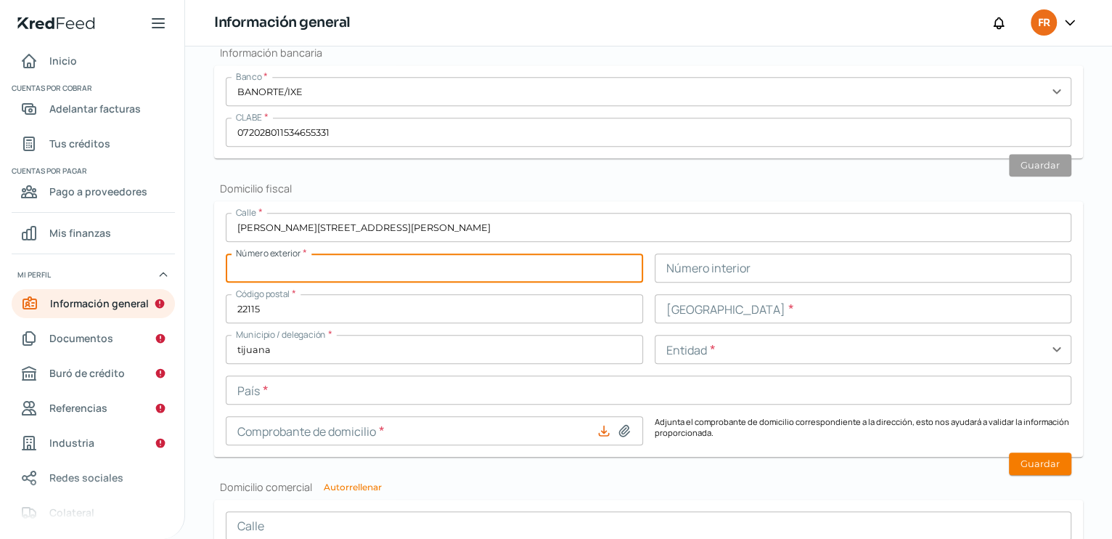
click at [267, 272] on input "text" at bounding box center [434, 267] width 417 height 29
type input "65 A"
click at [706, 309] on input "text" at bounding box center [863, 308] width 417 height 29
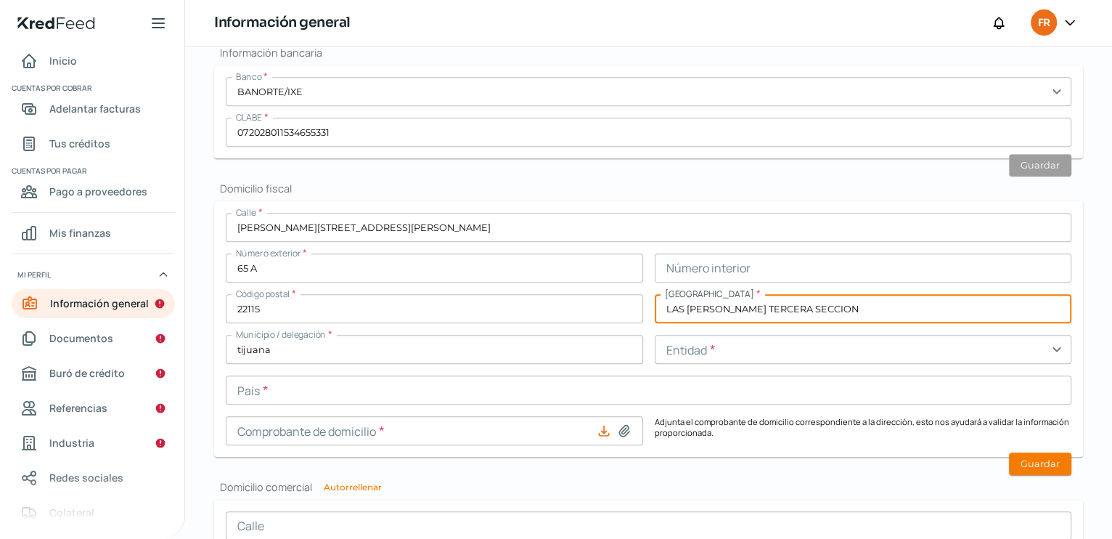
type input "LAS [PERSON_NAME] TERCERA SECCION"
click at [713, 346] on input "text" at bounding box center [863, 349] width 417 height 29
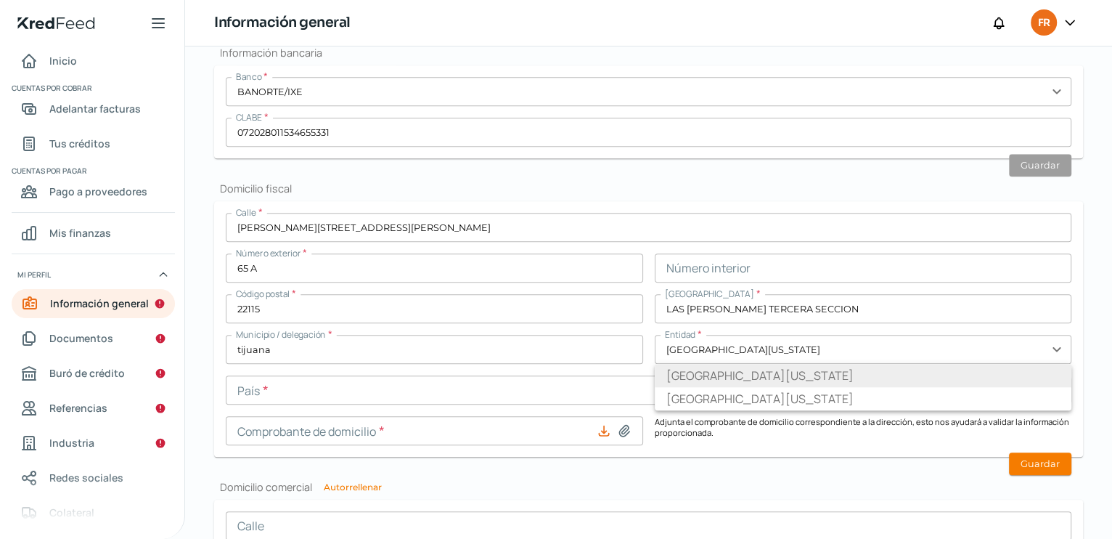
click at [713, 372] on li "[GEOGRAPHIC_DATA][US_STATE]" at bounding box center [863, 375] width 417 height 23
type input "[GEOGRAPHIC_DATA][US_STATE]"
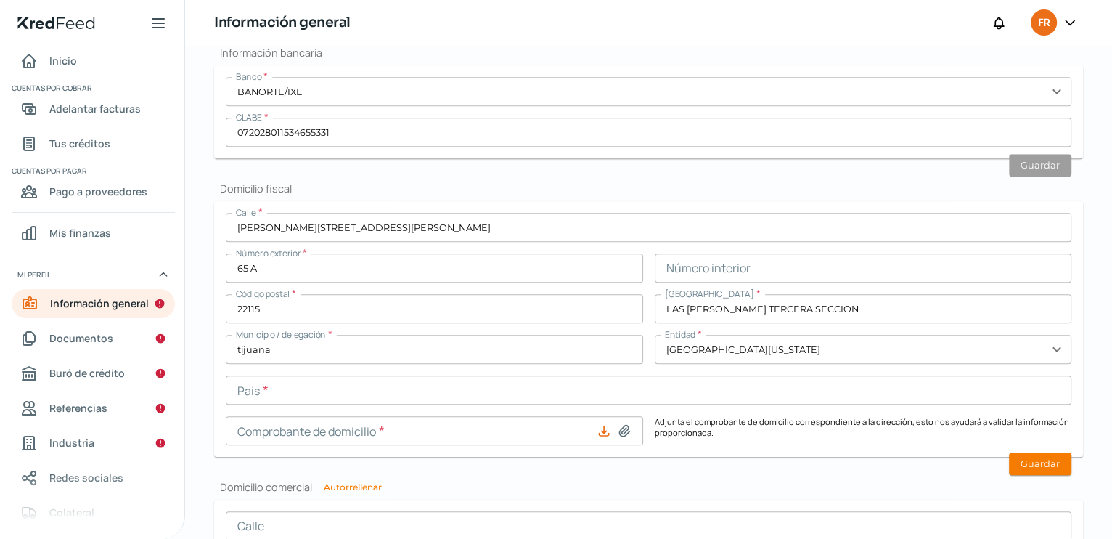
click at [278, 387] on input "text" at bounding box center [649, 389] width 846 height 29
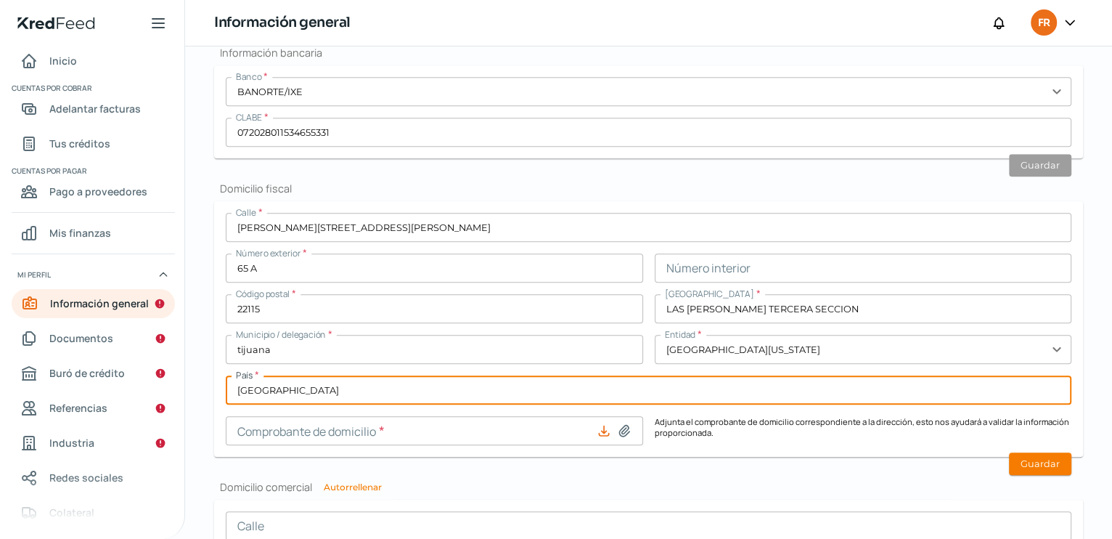
type input "[GEOGRAPHIC_DATA]"
click at [513, 480] on h2 "Domicilio comercial Autorrellenar" at bounding box center [648, 487] width 869 height 14
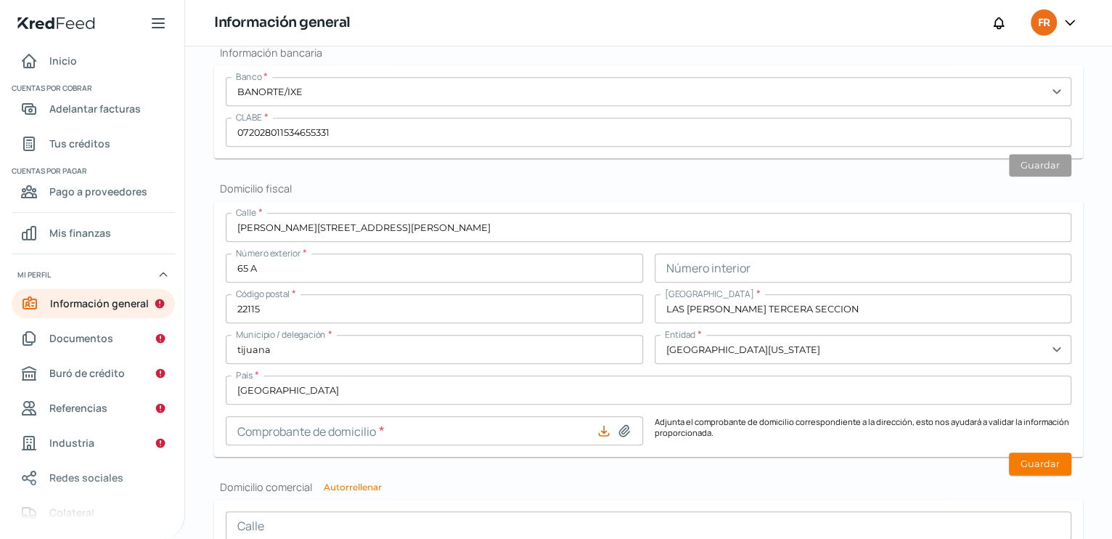
click at [618, 428] on icon at bounding box center [624, 430] width 15 height 15
